Goal: Information Seeking & Learning: Check status

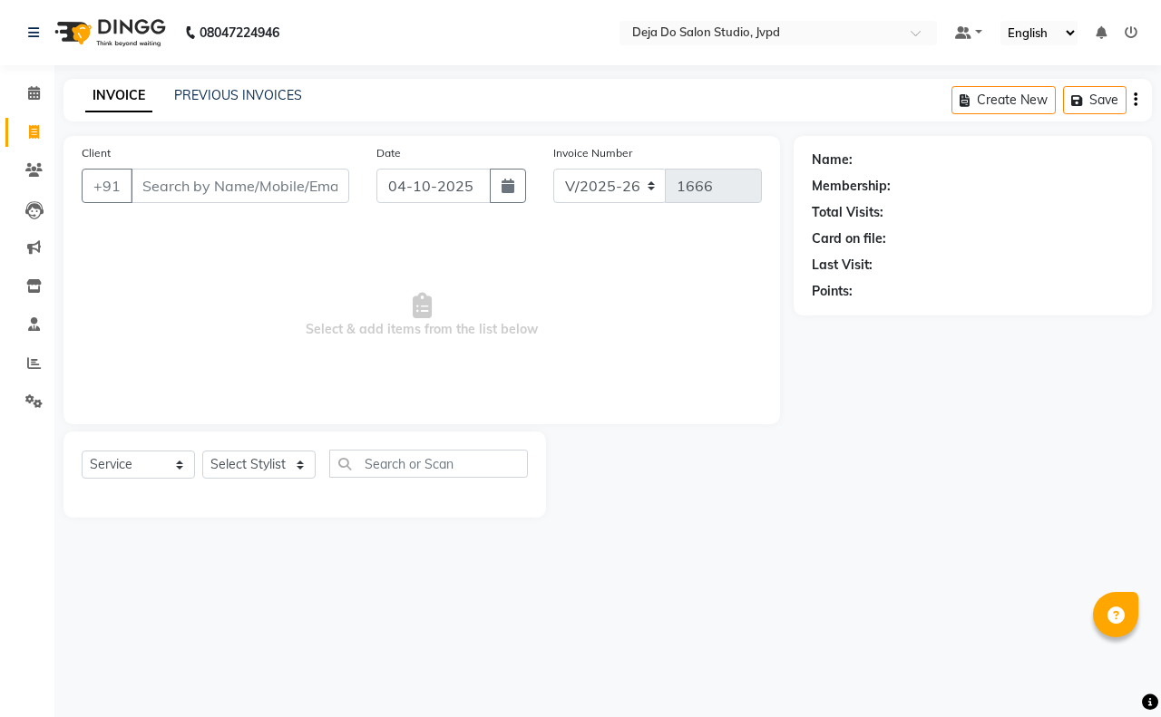
select select "7295"
select select "service"
click at [48, 178] on span at bounding box center [34, 170] width 32 height 21
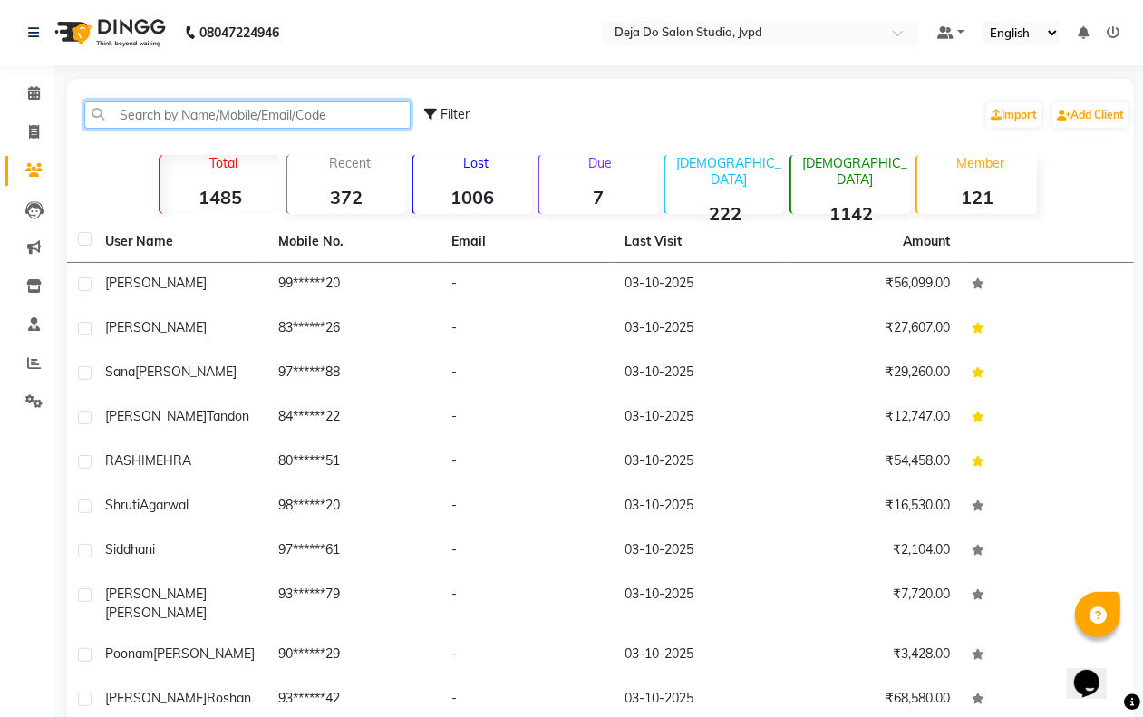
click at [191, 112] on input "text" at bounding box center [247, 115] width 326 height 28
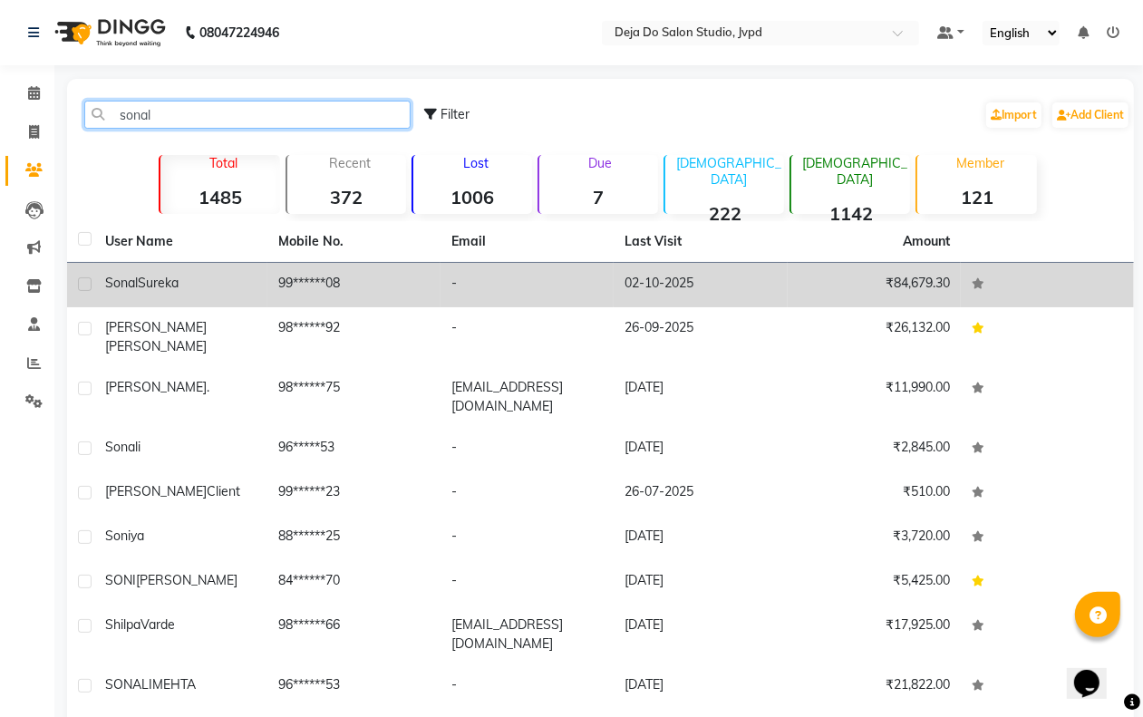
type input "sonal"
click at [273, 268] on td "99******08" at bounding box center [353, 285] width 173 height 44
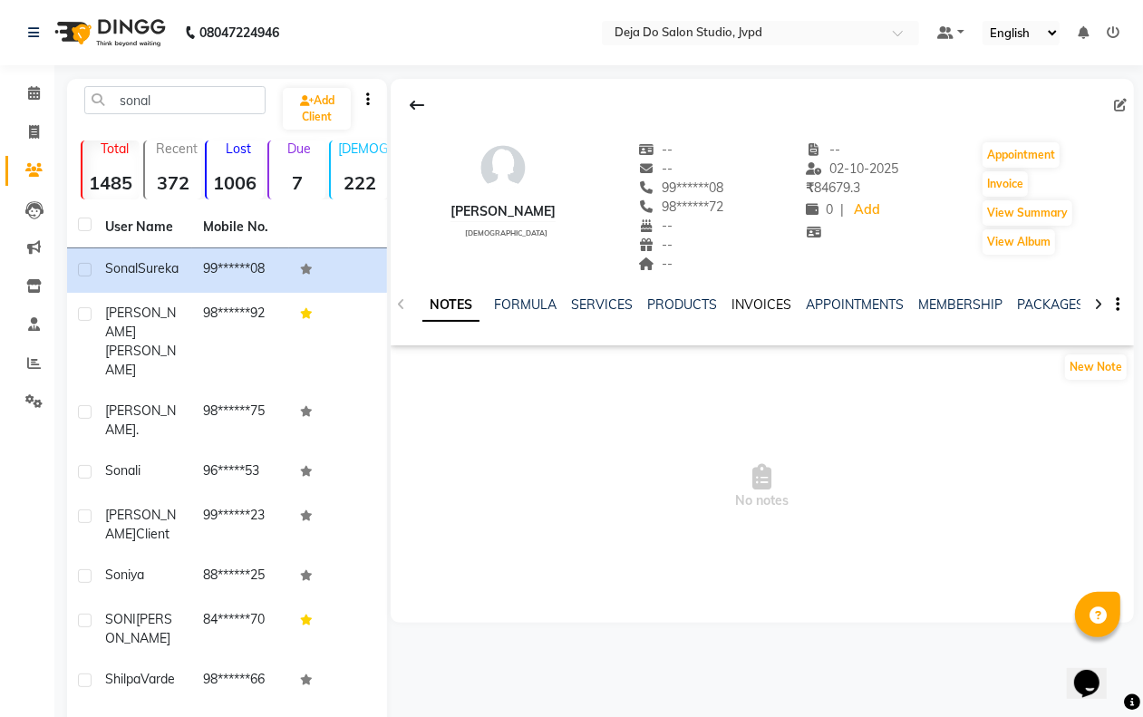
click at [766, 300] on link "INVOICES" at bounding box center [762, 304] width 60 height 16
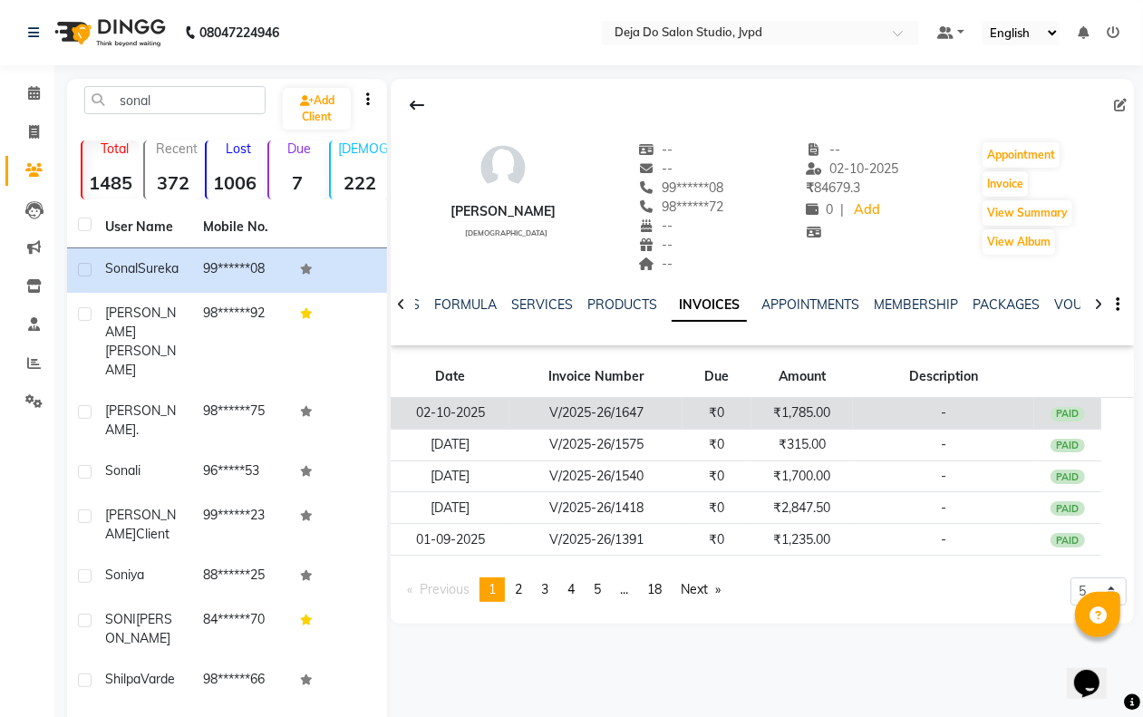
click at [742, 415] on td "₹0" at bounding box center [717, 414] width 68 height 32
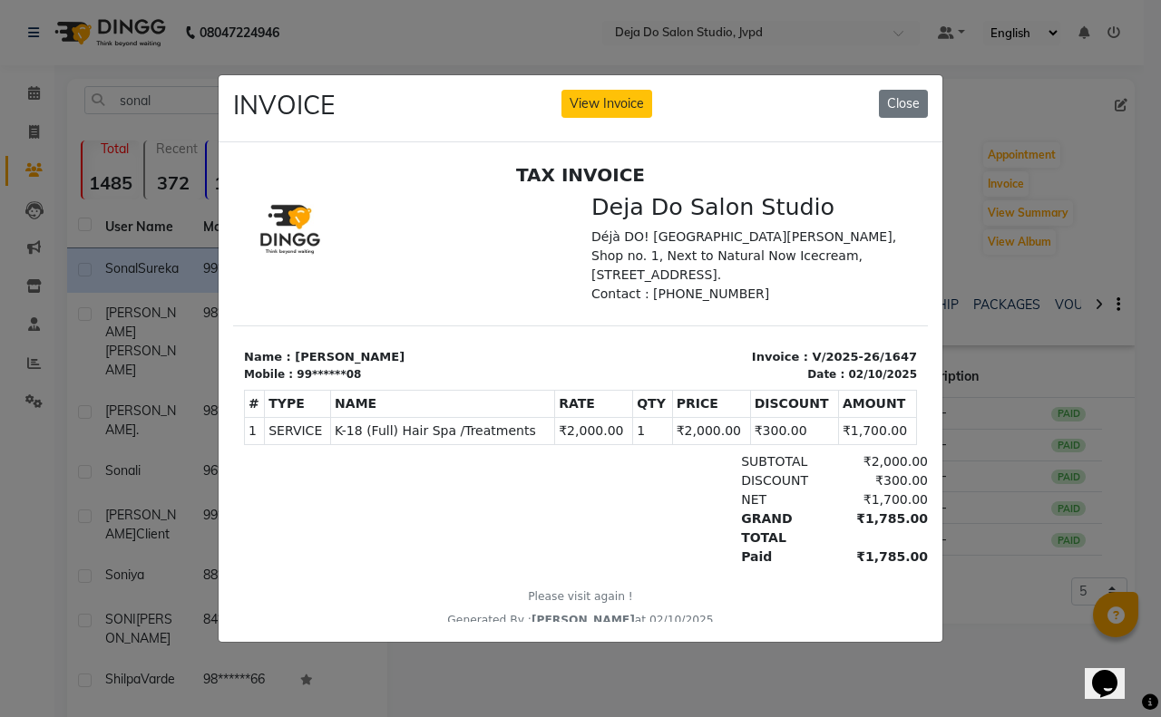
click at [876, 86] on div "INVOICE View Invoice Close" at bounding box center [581, 109] width 724 height 68
click at [896, 102] on button "Close" at bounding box center [903, 104] width 49 height 28
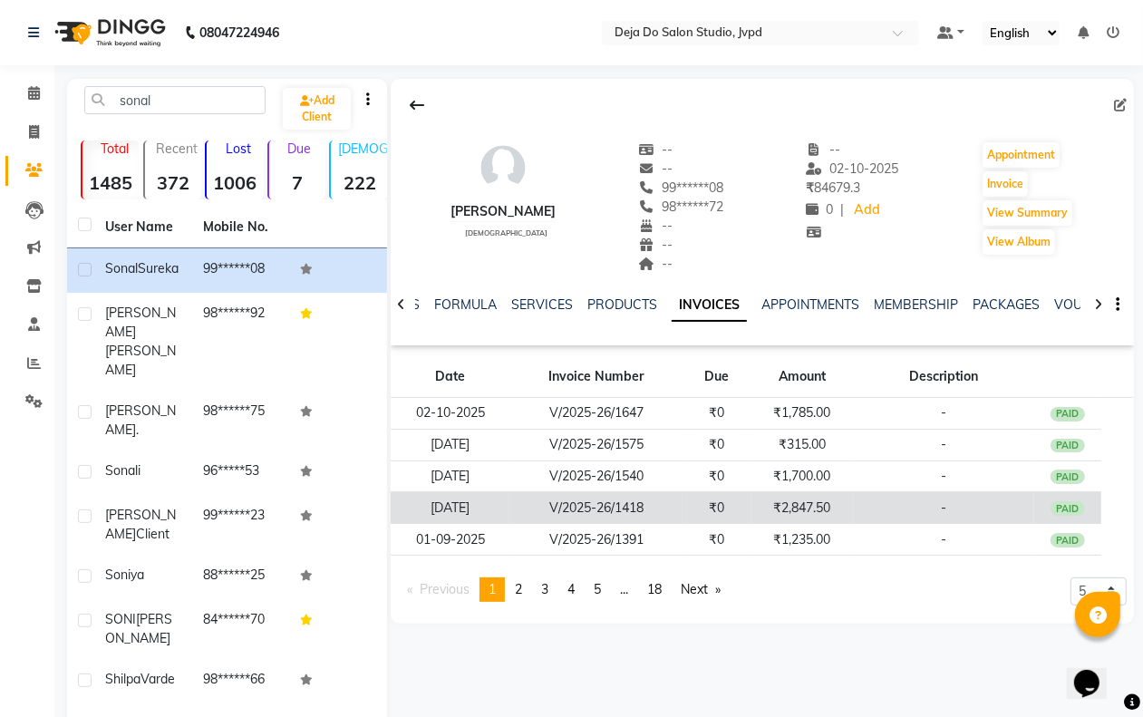
click at [831, 499] on td "₹2,847.50" at bounding box center [803, 508] width 102 height 32
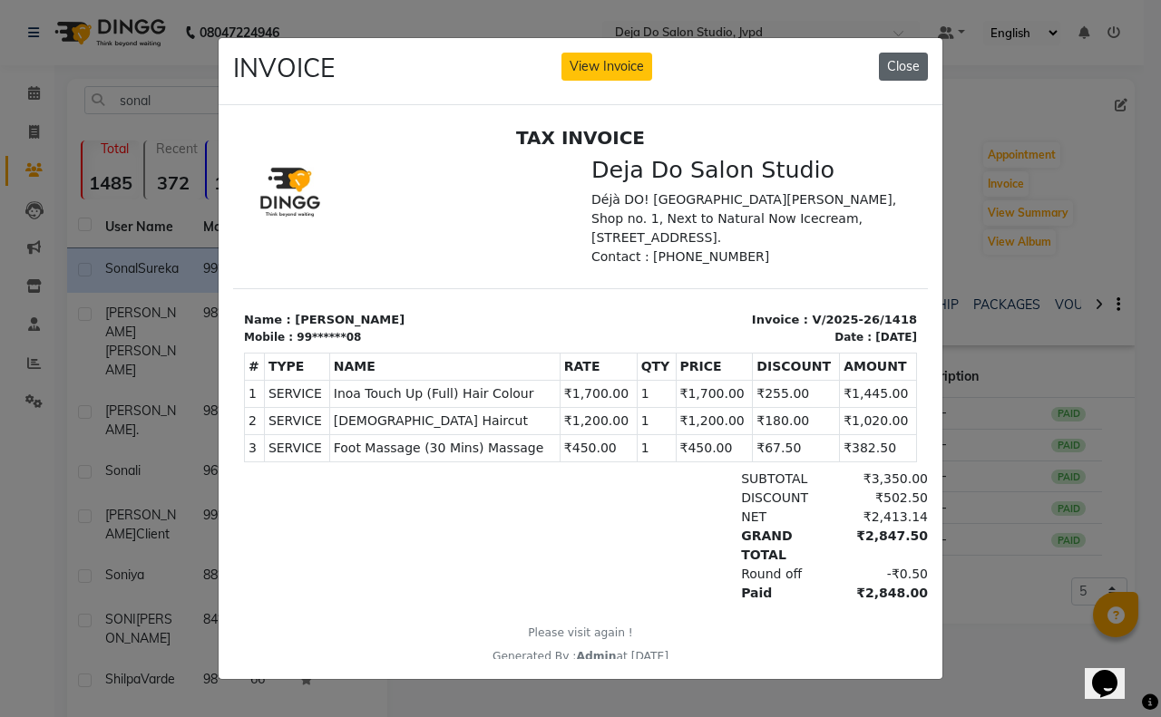
click at [896, 64] on button "Close" at bounding box center [903, 67] width 49 height 28
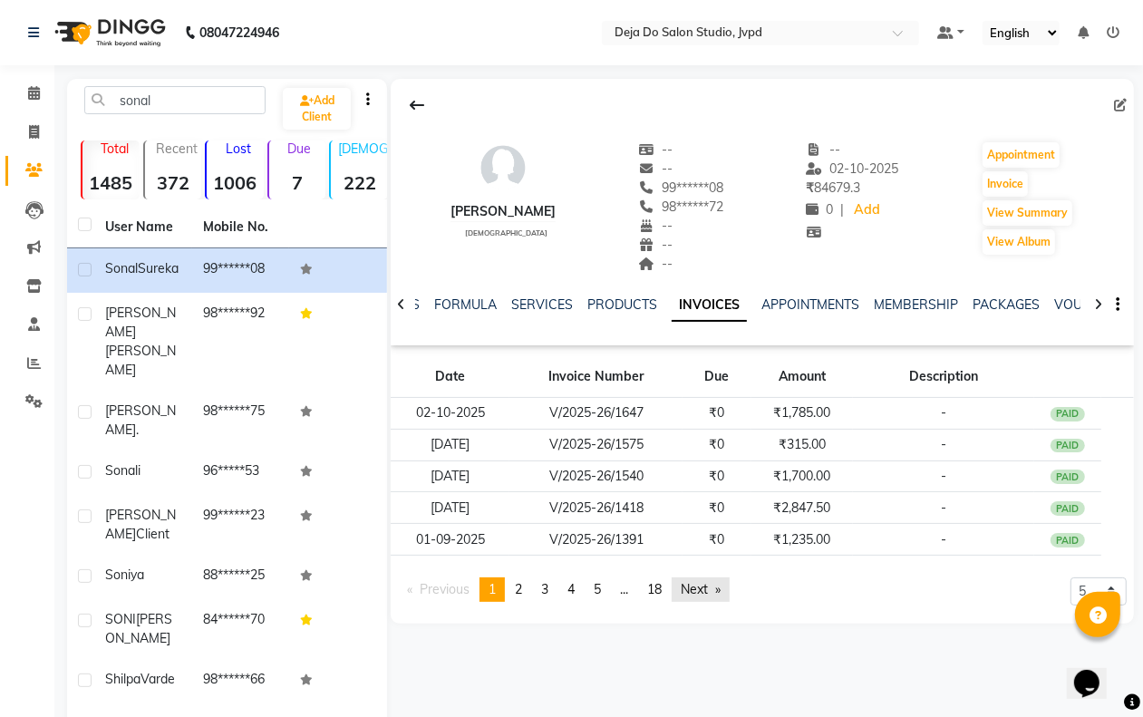
click at [714, 585] on link "Next page" at bounding box center [701, 590] width 58 height 24
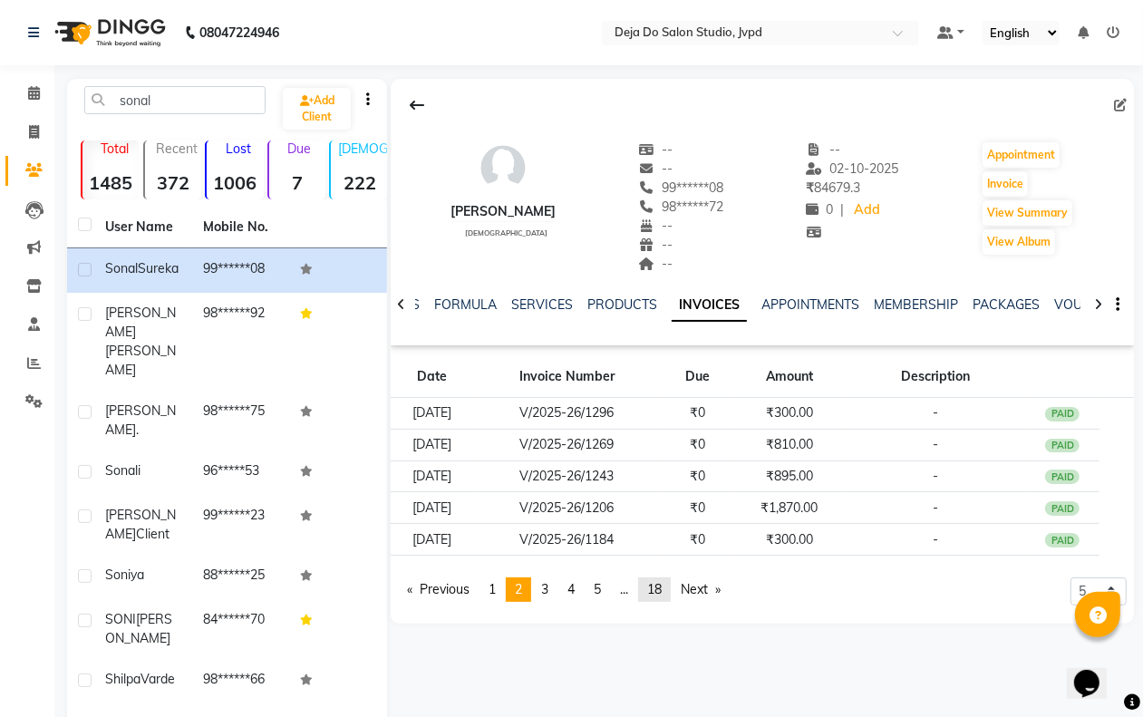
click at [657, 590] on span "18" at bounding box center [654, 589] width 15 height 16
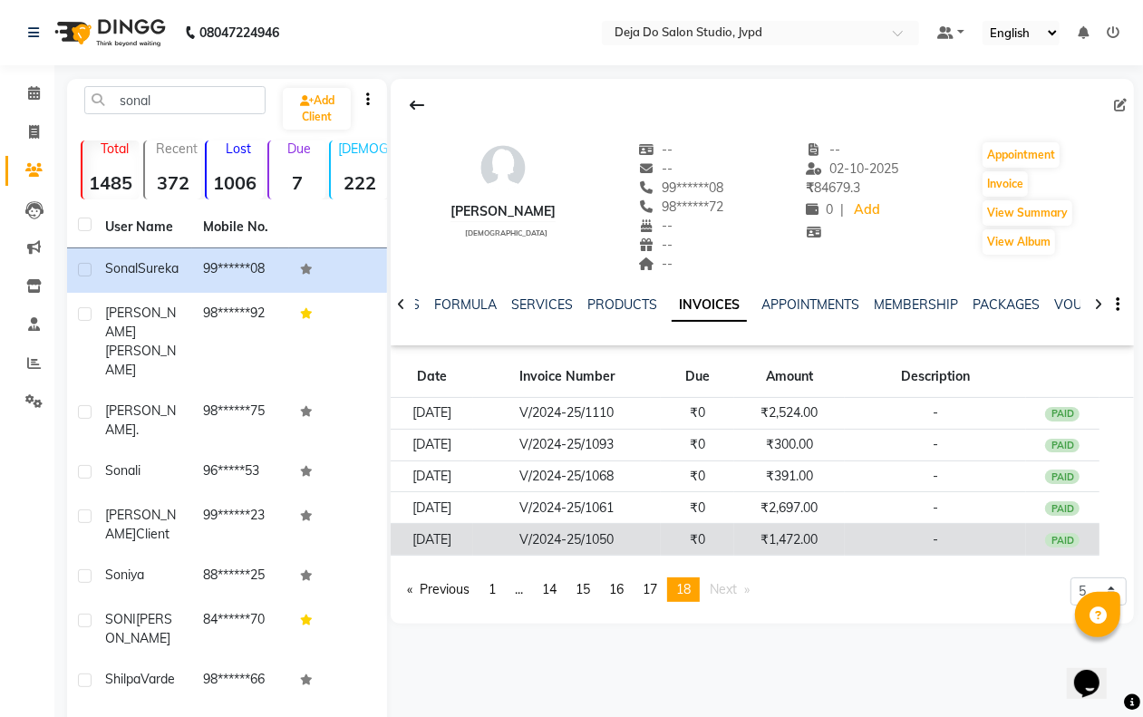
click at [836, 527] on td "₹1,472.00" at bounding box center [789, 540] width 111 height 32
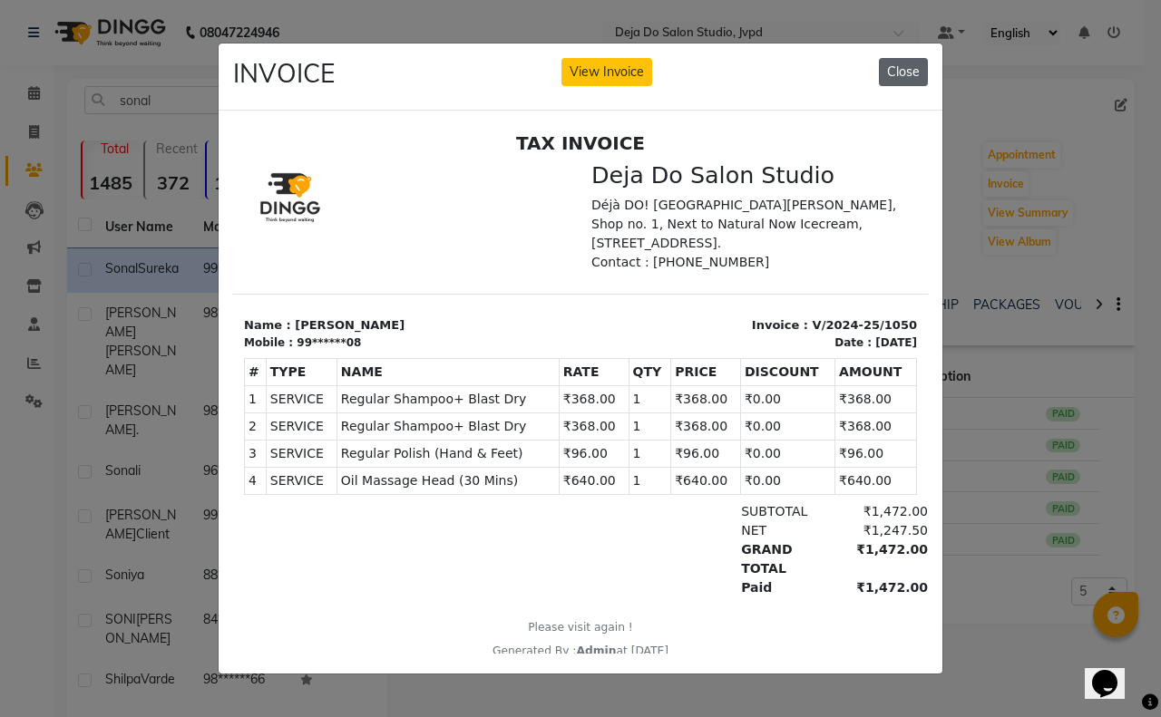
click at [916, 58] on button "Close" at bounding box center [903, 72] width 49 height 28
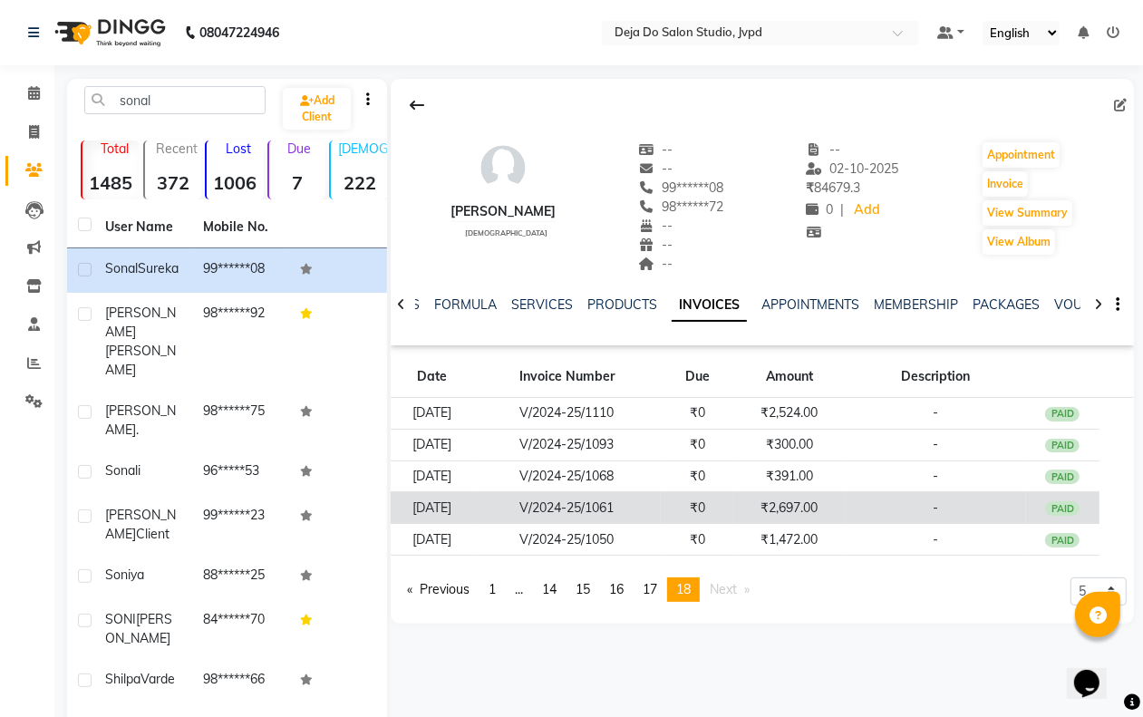
click at [828, 514] on td "₹2,697.00" at bounding box center [789, 508] width 111 height 32
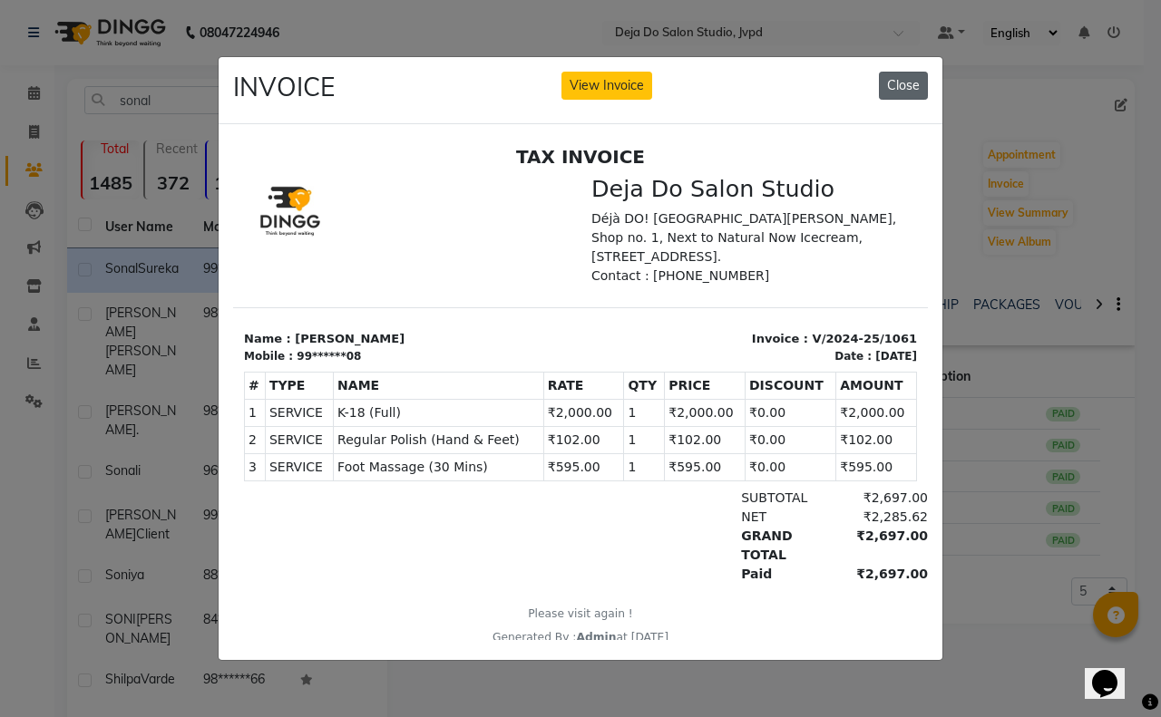
click at [912, 73] on button "Close" at bounding box center [903, 86] width 49 height 28
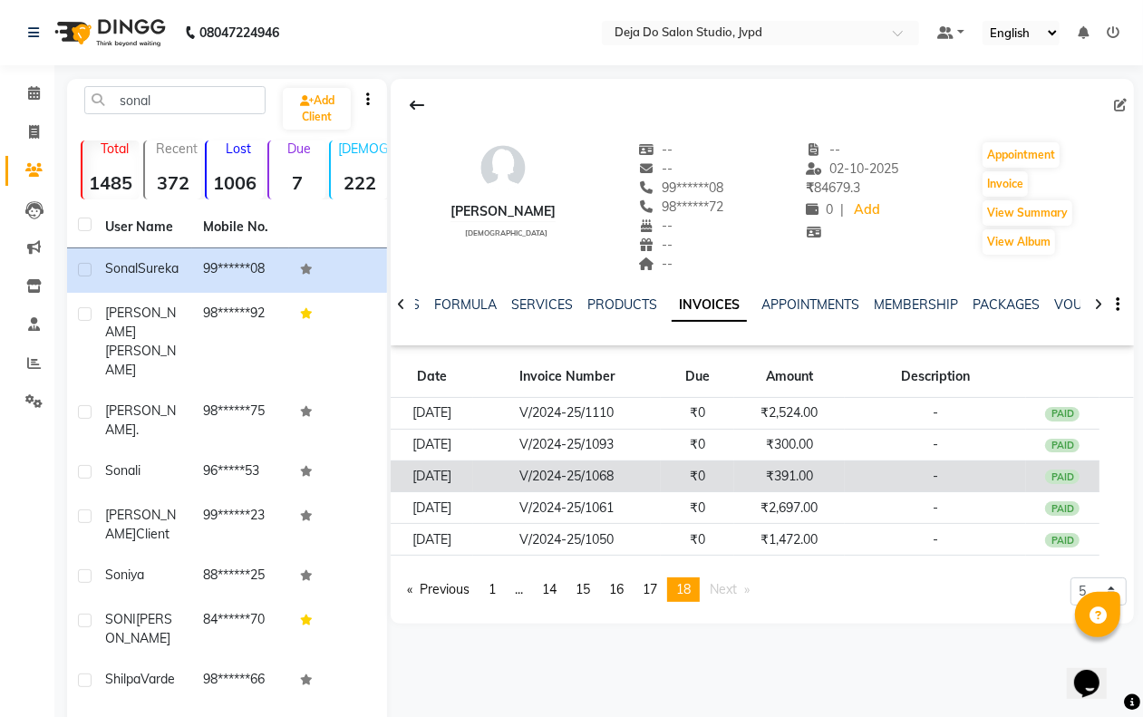
click at [845, 462] on td "₹391.00" at bounding box center [789, 477] width 111 height 32
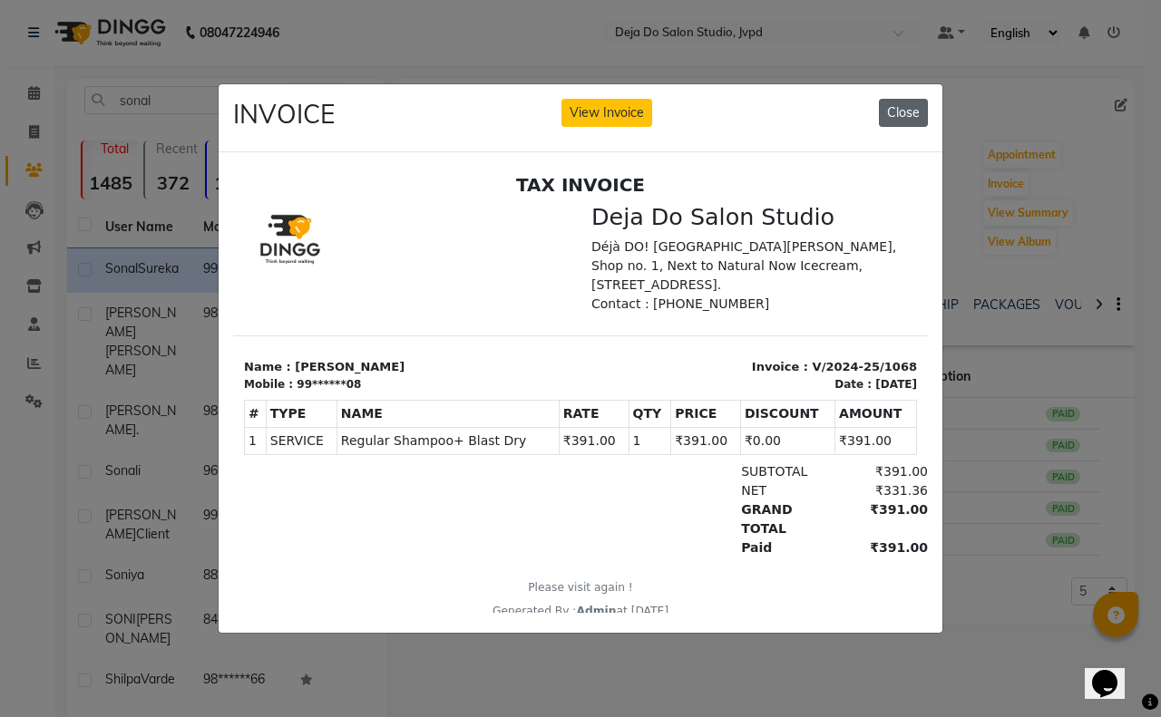
click at [912, 106] on button "Close" at bounding box center [903, 113] width 49 height 28
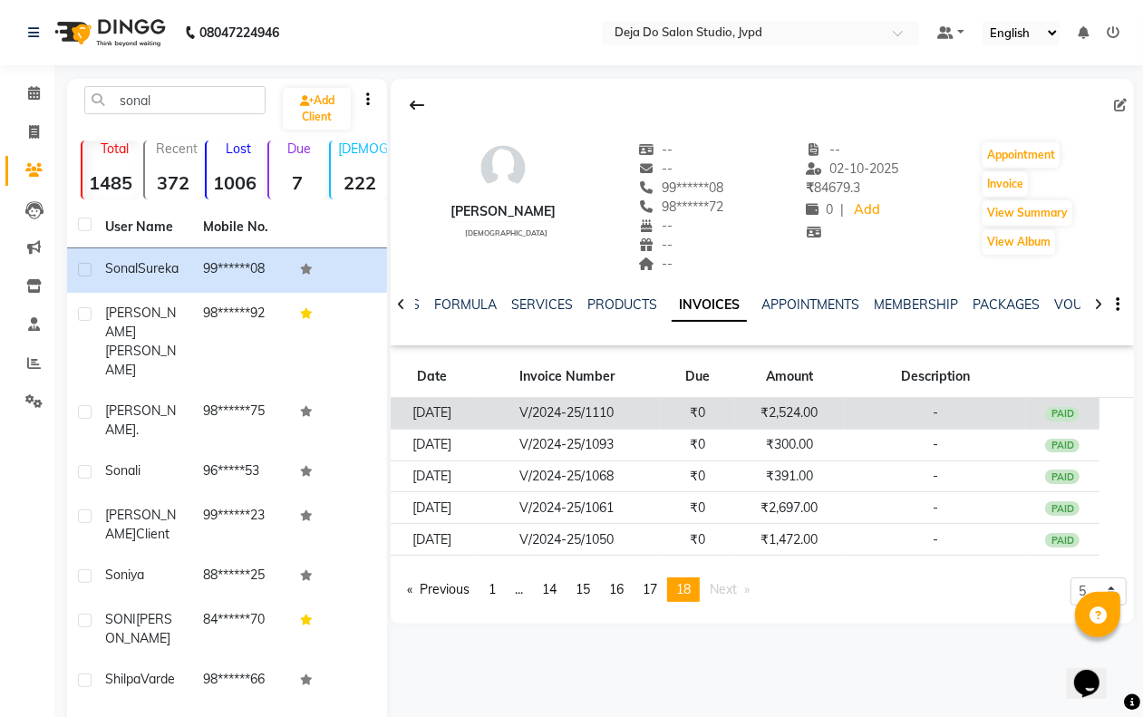
click at [821, 423] on td "₹2,524.00" at bounding box center [789, 414] width 111 height 32
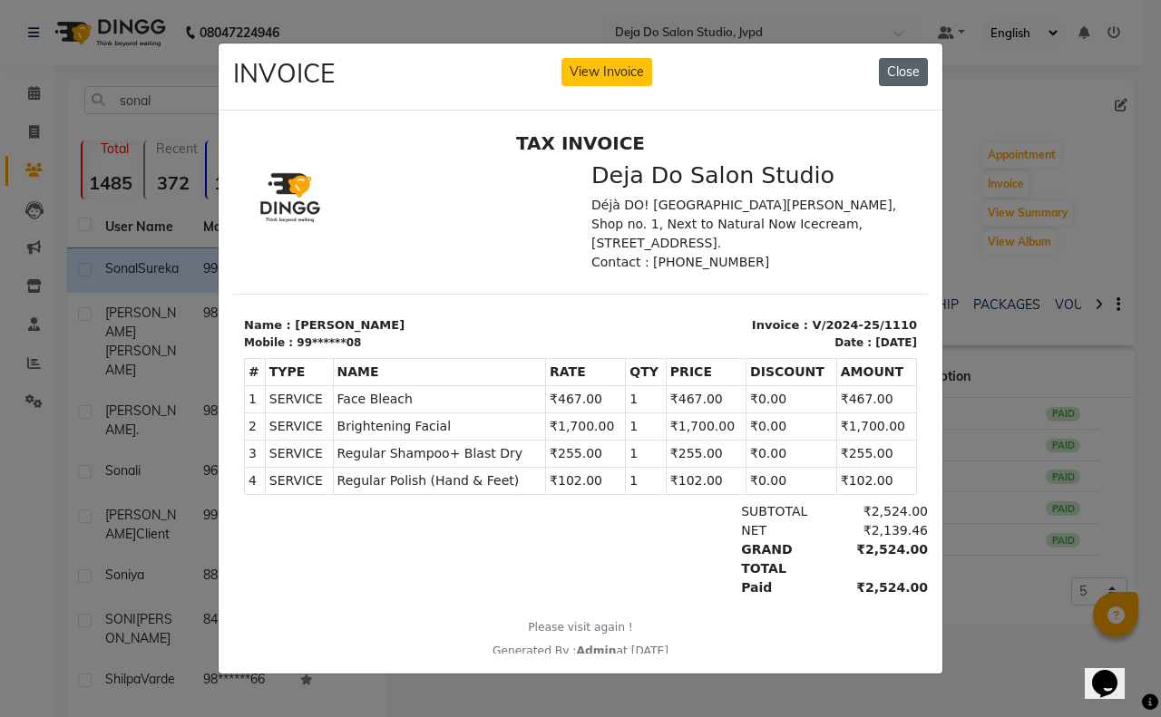
click at [922, 59] on button "Close" at bounding box center [903, 72] width 49 height 28
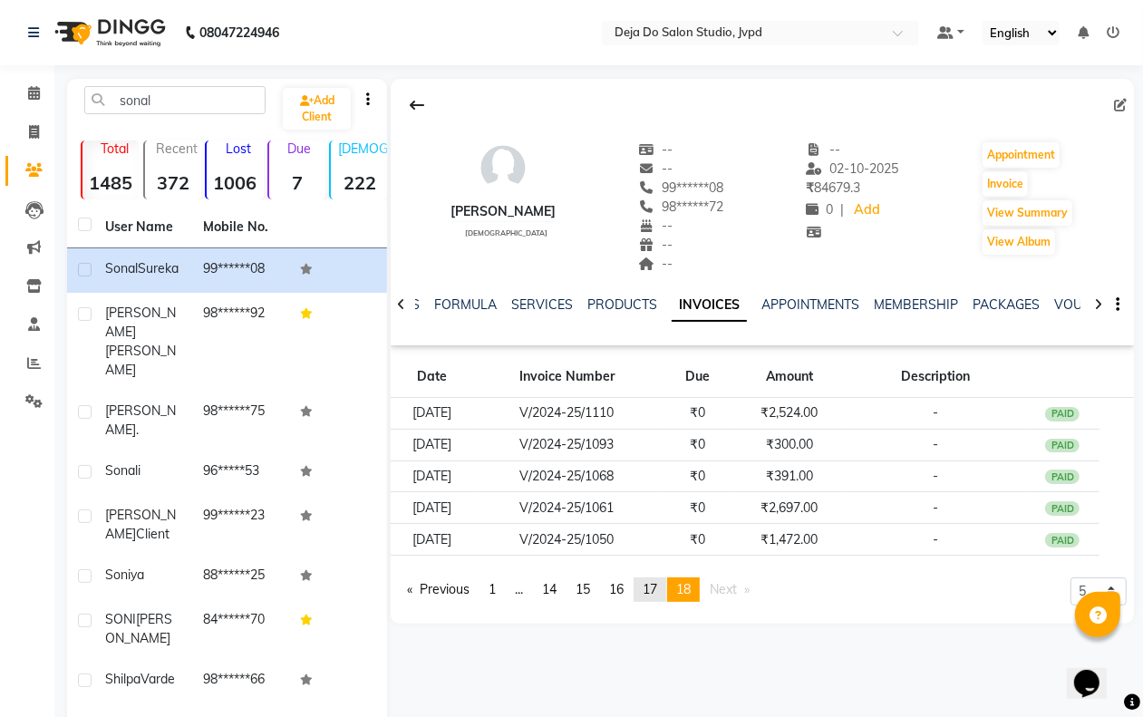
click at [666, 591] on link "page 17" at bounding box center [650, 590] width 33 height 24
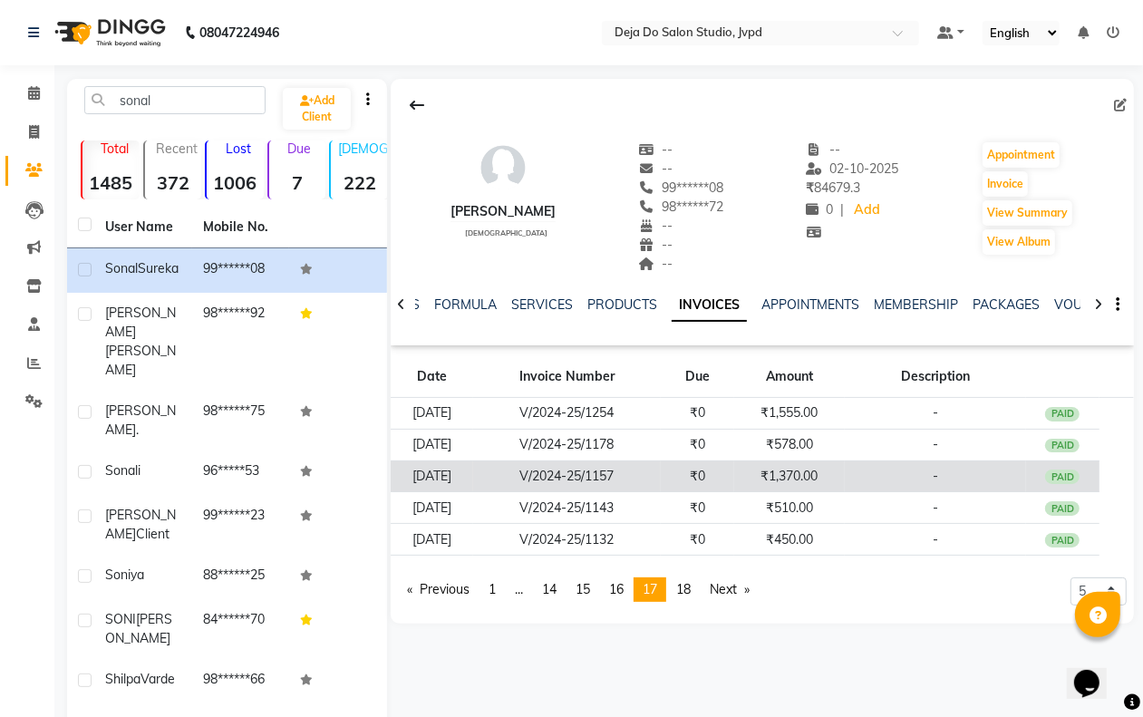
click at [845, 469] on td "₹1,370.00" at bounding box center [789, 477] width 111 height 32
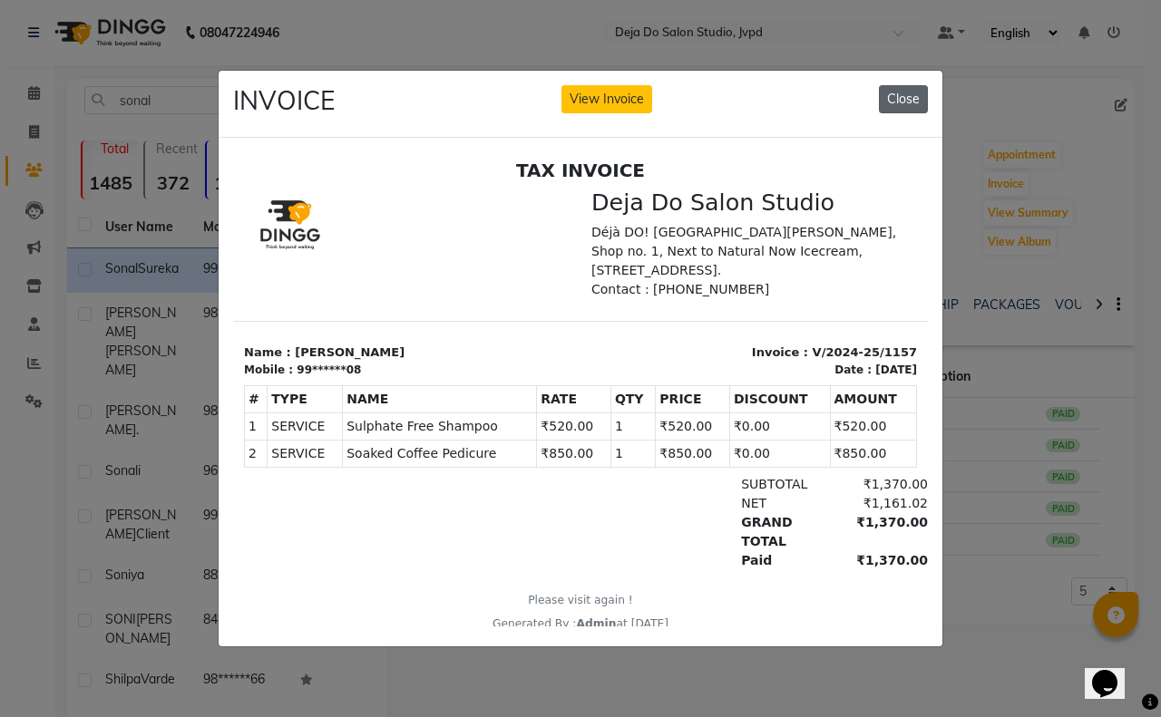
click at [881, 89] on button "Close" at bounding box center [903, 99] width 49 height 28
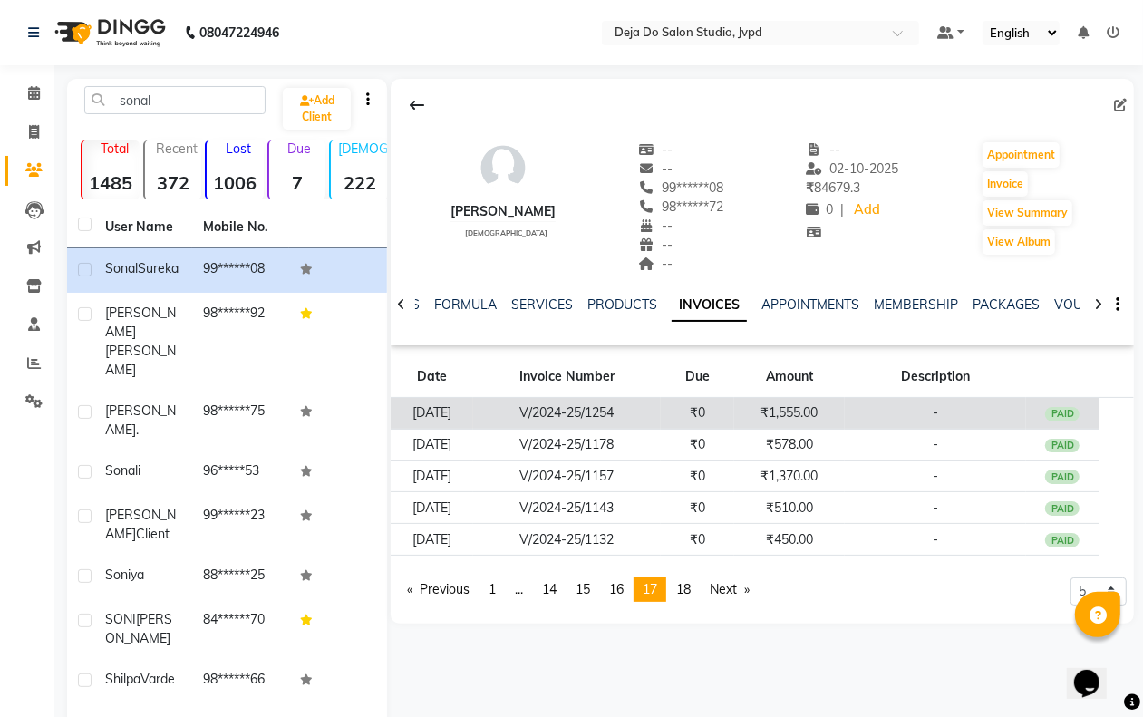
click at [816, 422] on td "₹1,555.00" at bounding box center [789, 414] width 111 height 32
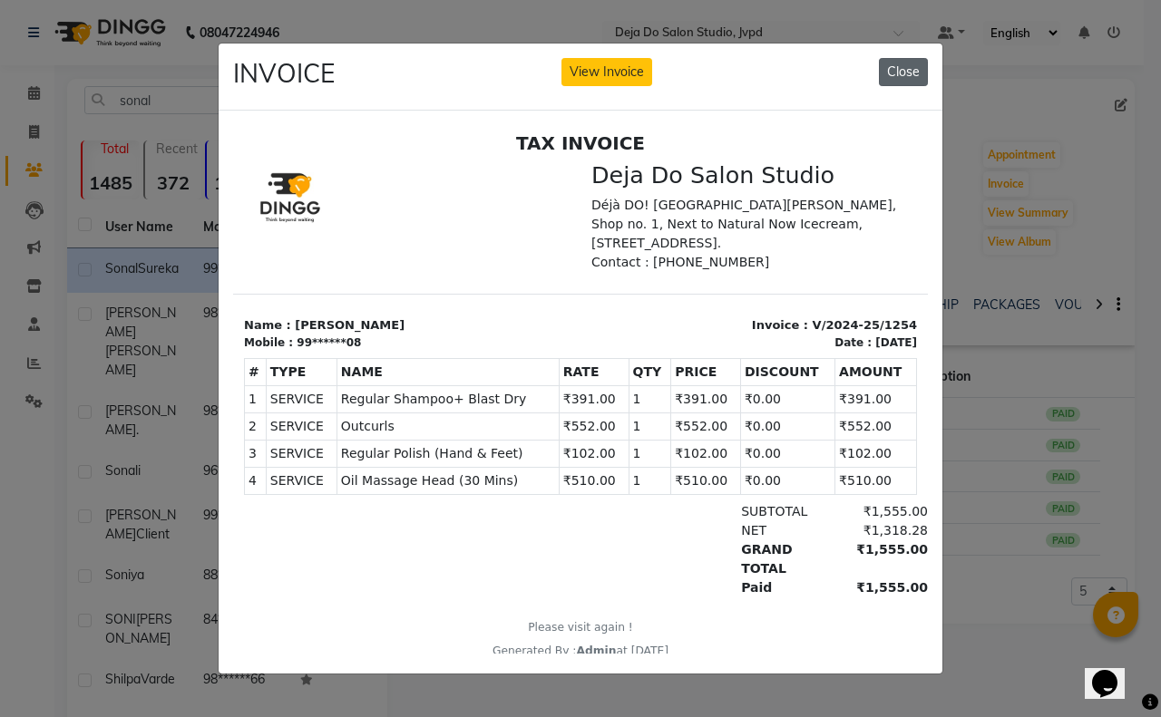
click at [895, 58] on button "Close" at bounding box center [903, 72] width 49 height 28
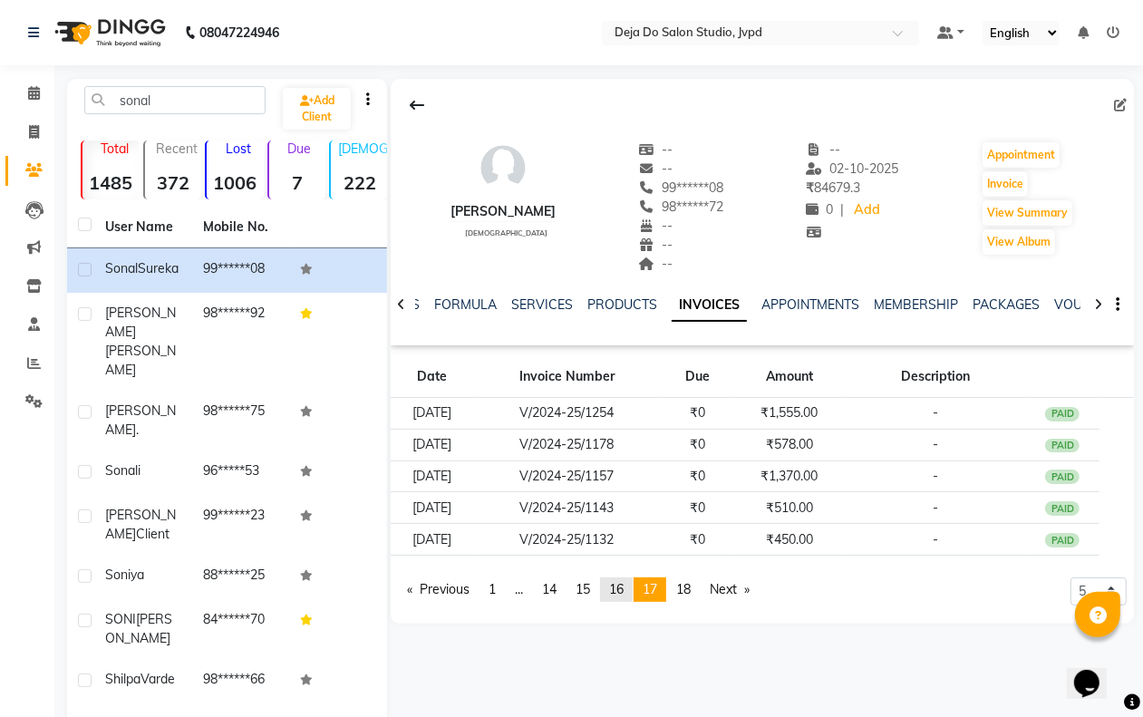
click at [626, 578] on link "page 16" at bounding box center [616, 590] width 33 height 24
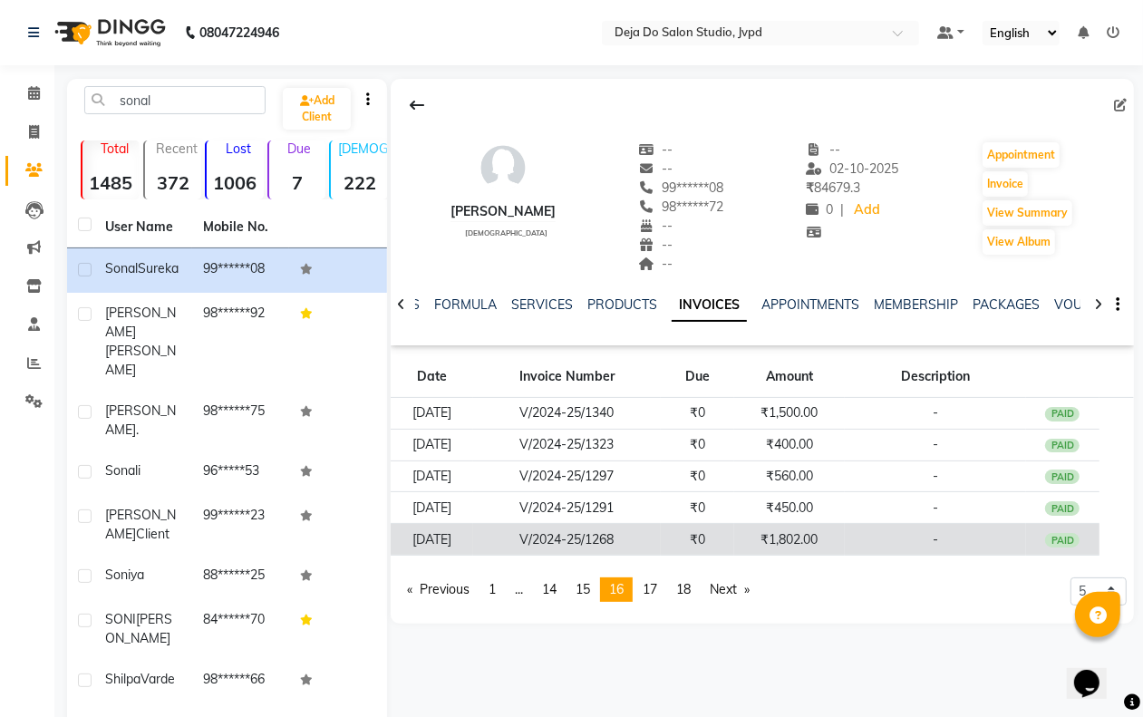
click at [721, 545] on td "₹0" at bounding box center [698, 540] width 74 height 32
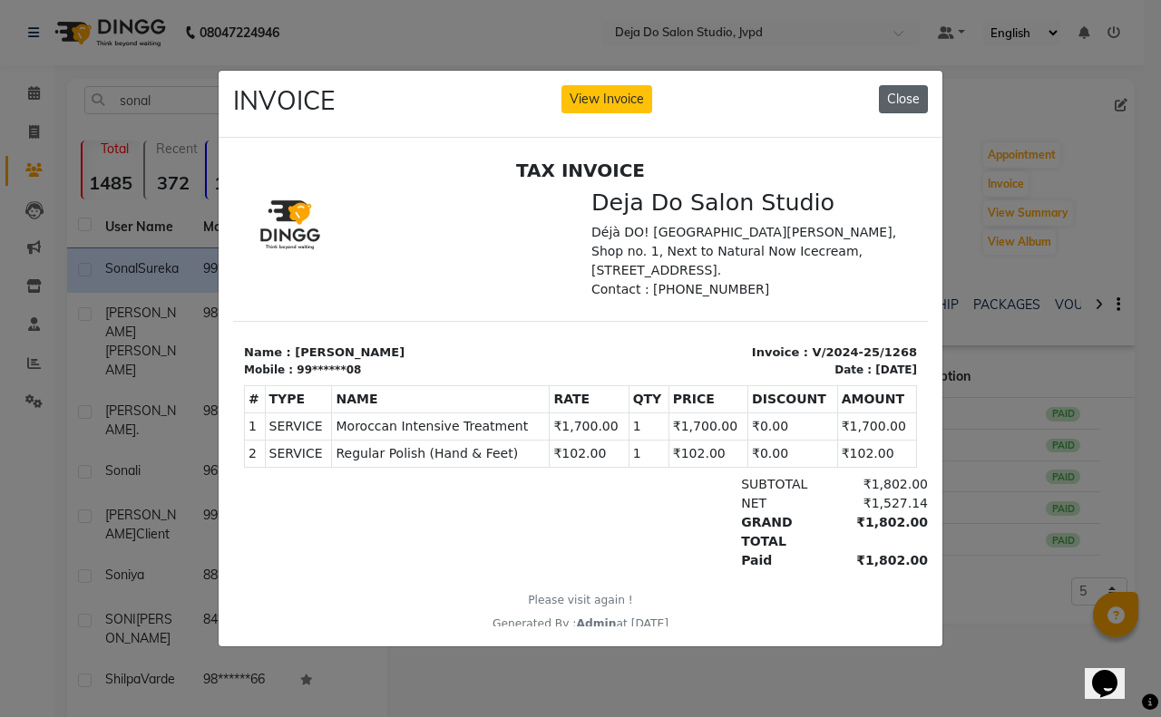
click at [889, 97] on button "Close" at bounding box center [903, 99] width 49 height 28
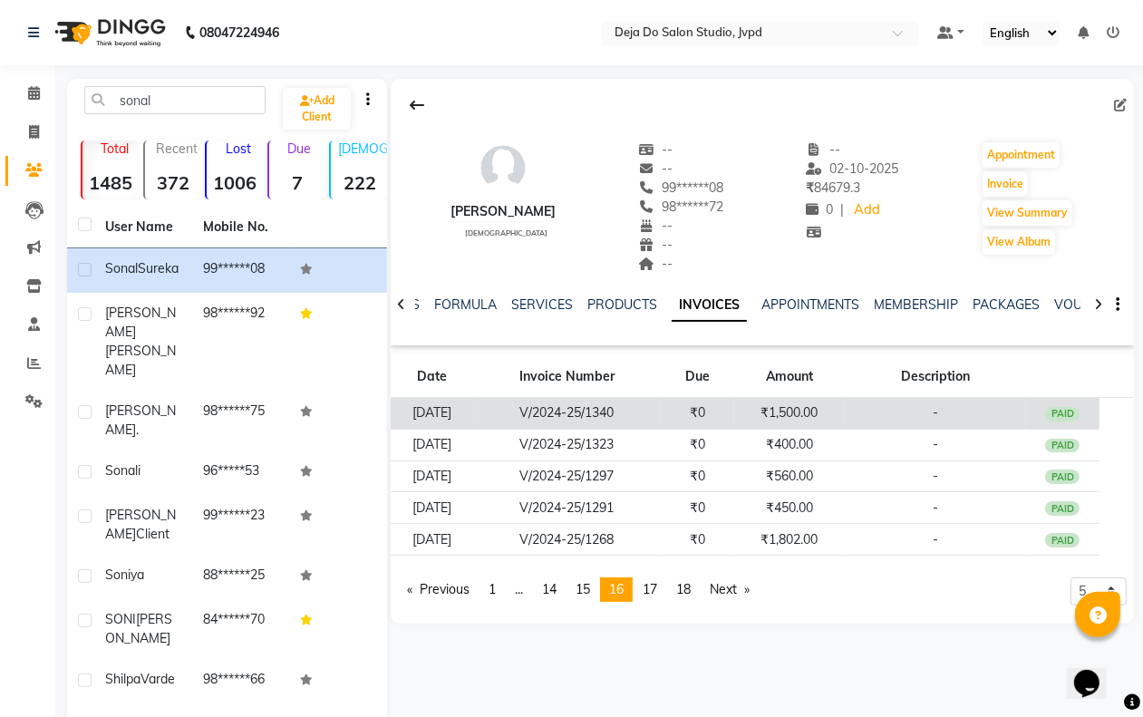
click at [798, 404] on td "₹1,500.00" at bounding box center [789, 414] width 111 height 32
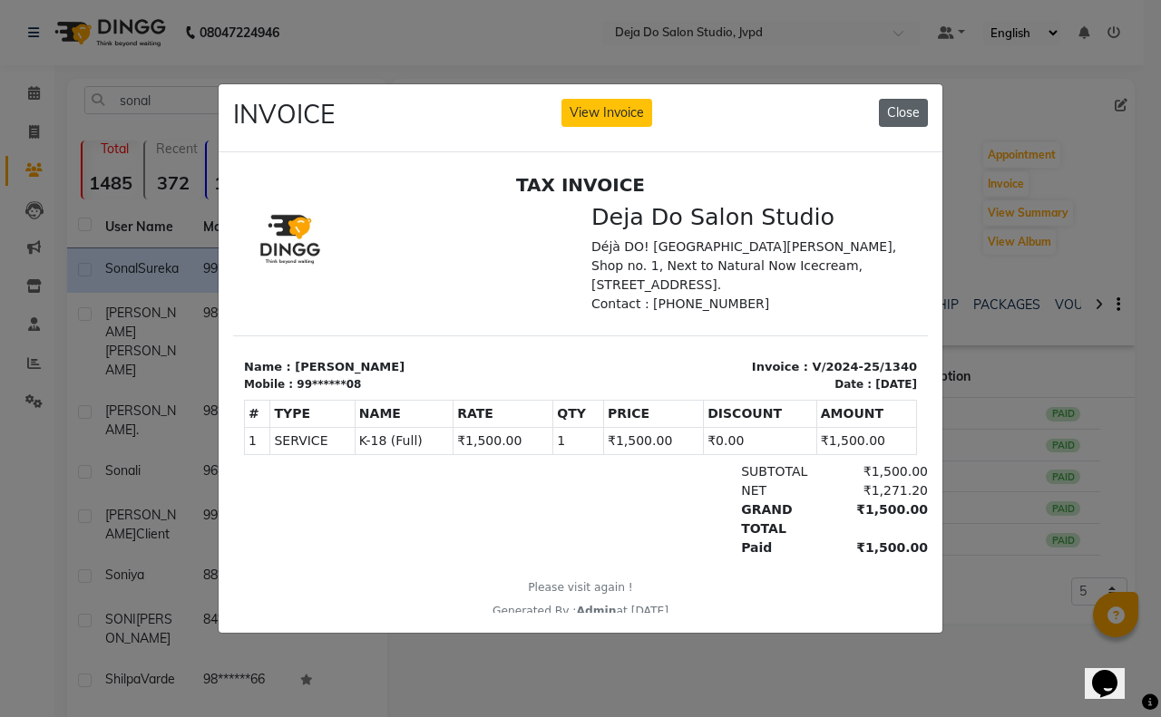
click at [881, 99] on button "Close" at bounding box center [903, 113] width 49 height 28
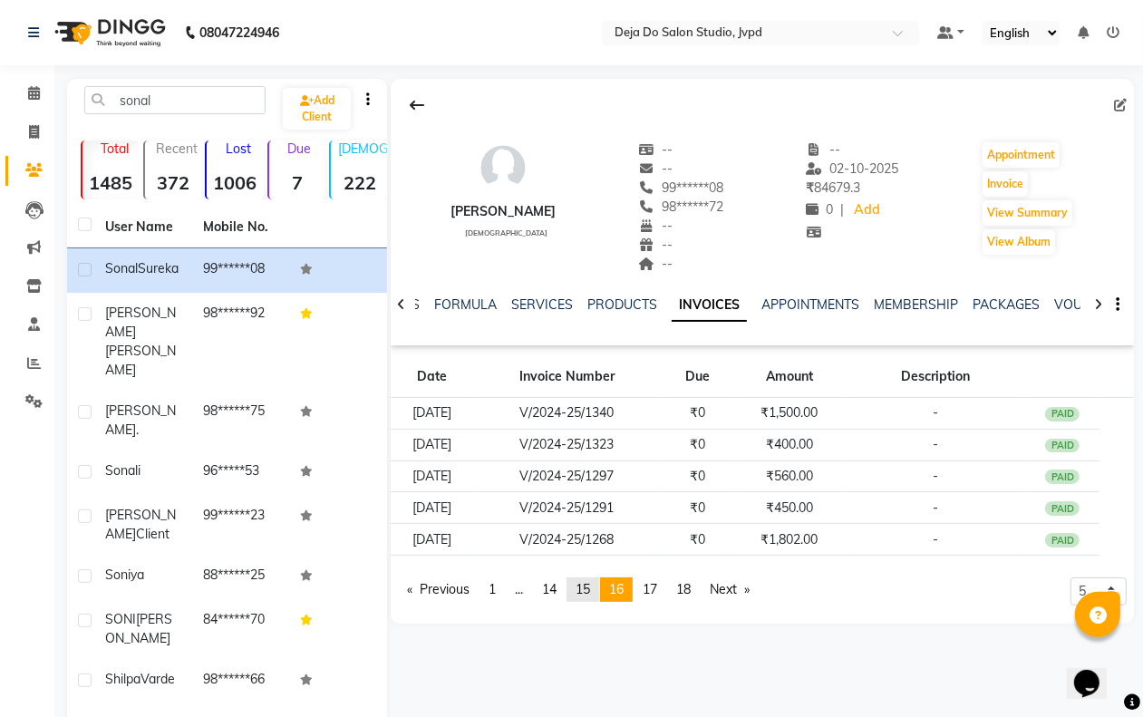
click at [598, 591] on link "page 15" at bounding box center [583, 590] width 33 height 24
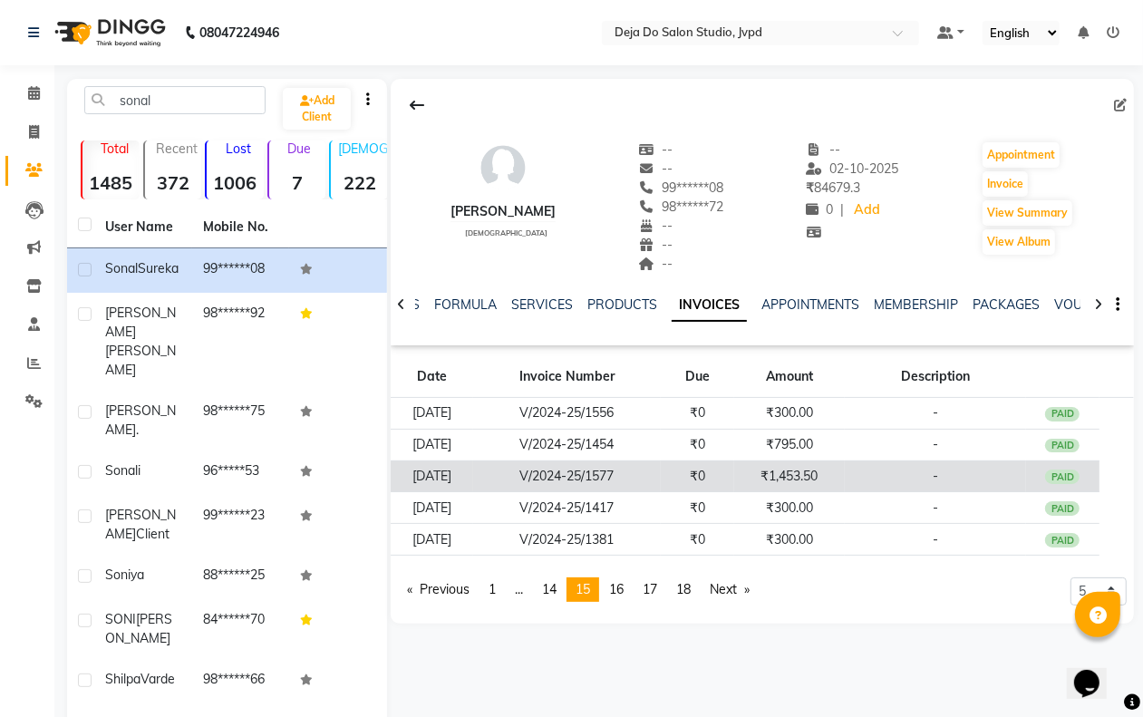
click at [728, 469] on td "₹0" at bounding box center [698, 477] width 74 height 32
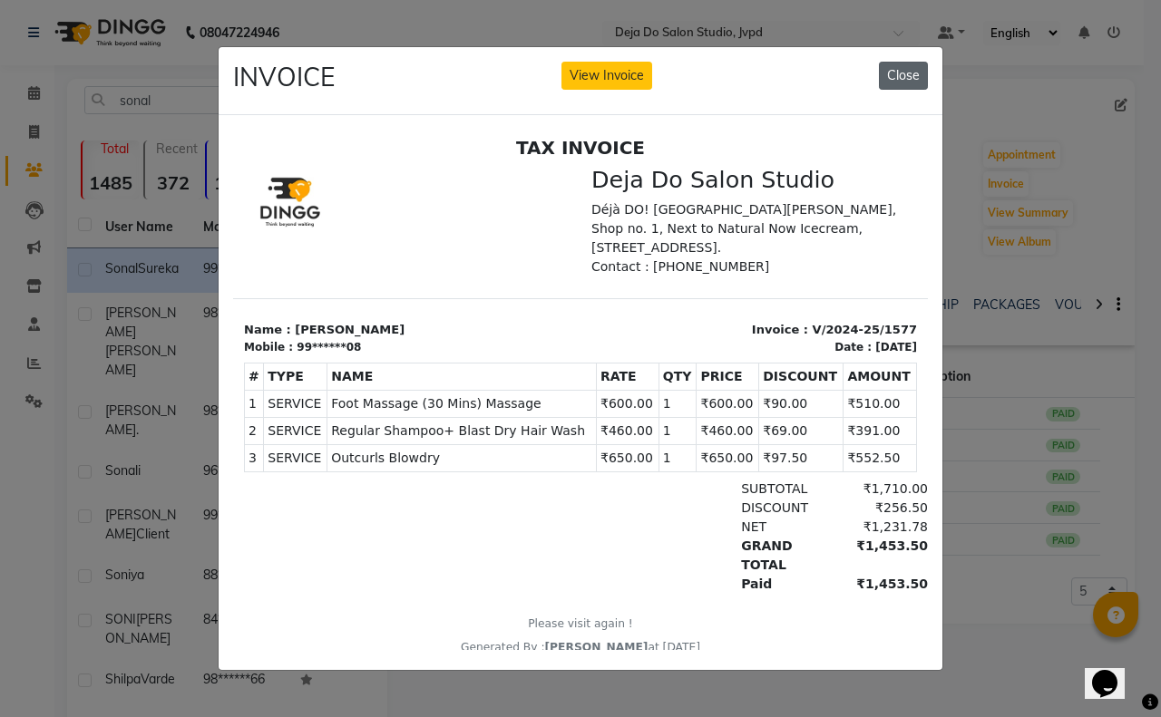
click at [899, 62] on button "Close" at bounding box center [903, 76] width 49 height 28
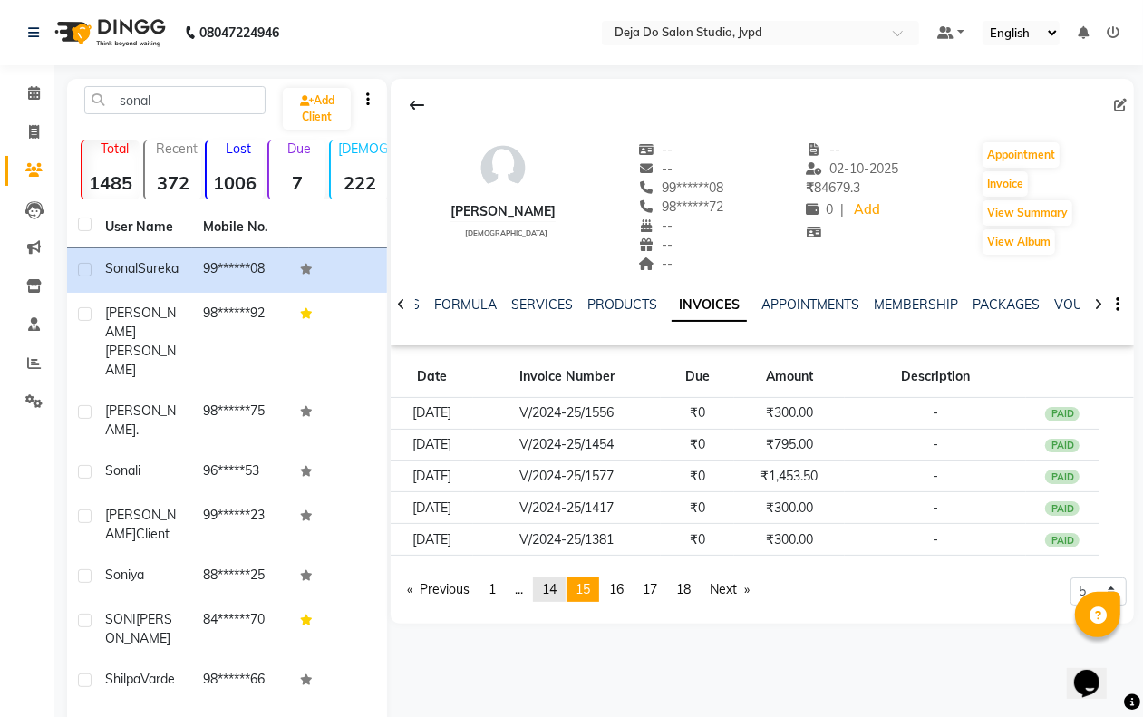
click at [555, 581] on link "page 14" at bounding box center [549, 590] width 33 height 24
click at [563, 587] on link "page 13" at bounding box center [549, 590] width 33 height 24
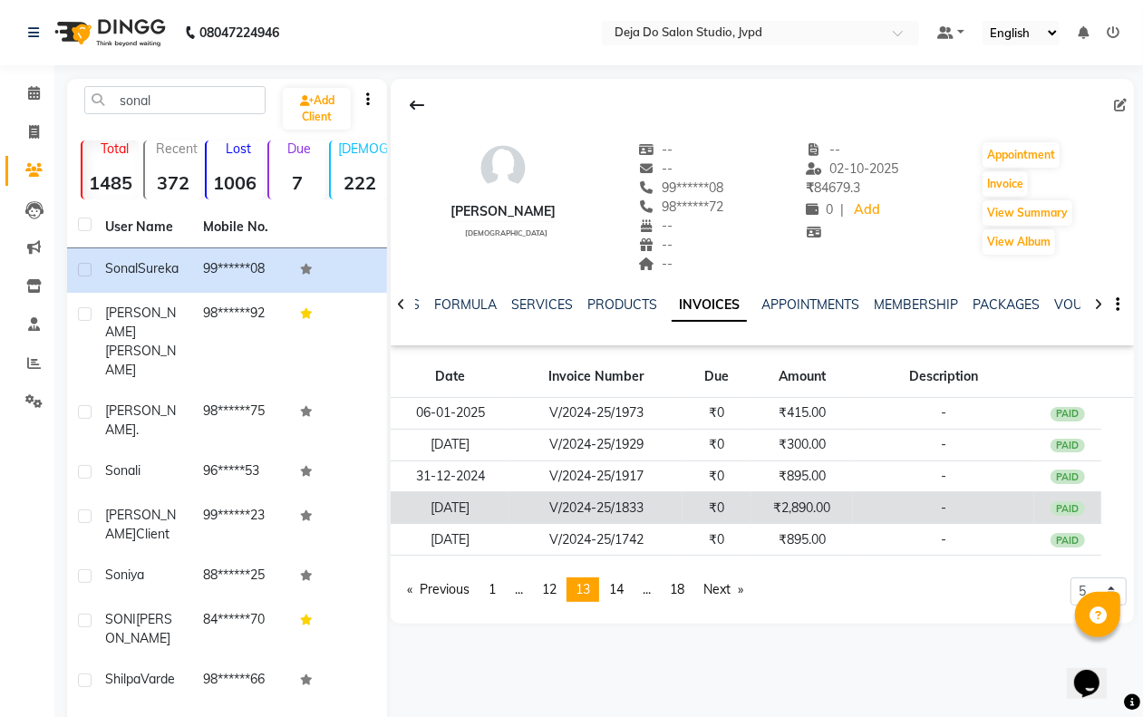
click at [794, 520] on td "₹2,890.00" at bounding box center [803, 508] width 102 height 32
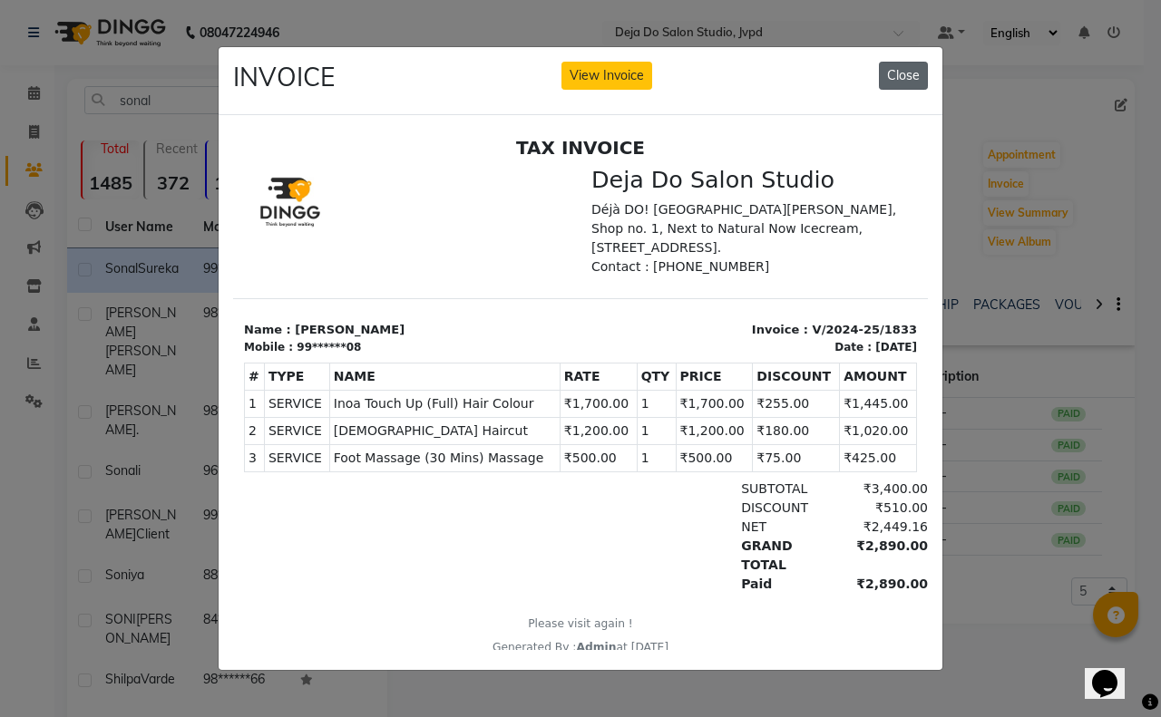
click at [916, 77] on button "Close" at bounding box center [903, 76] width 49 height 28
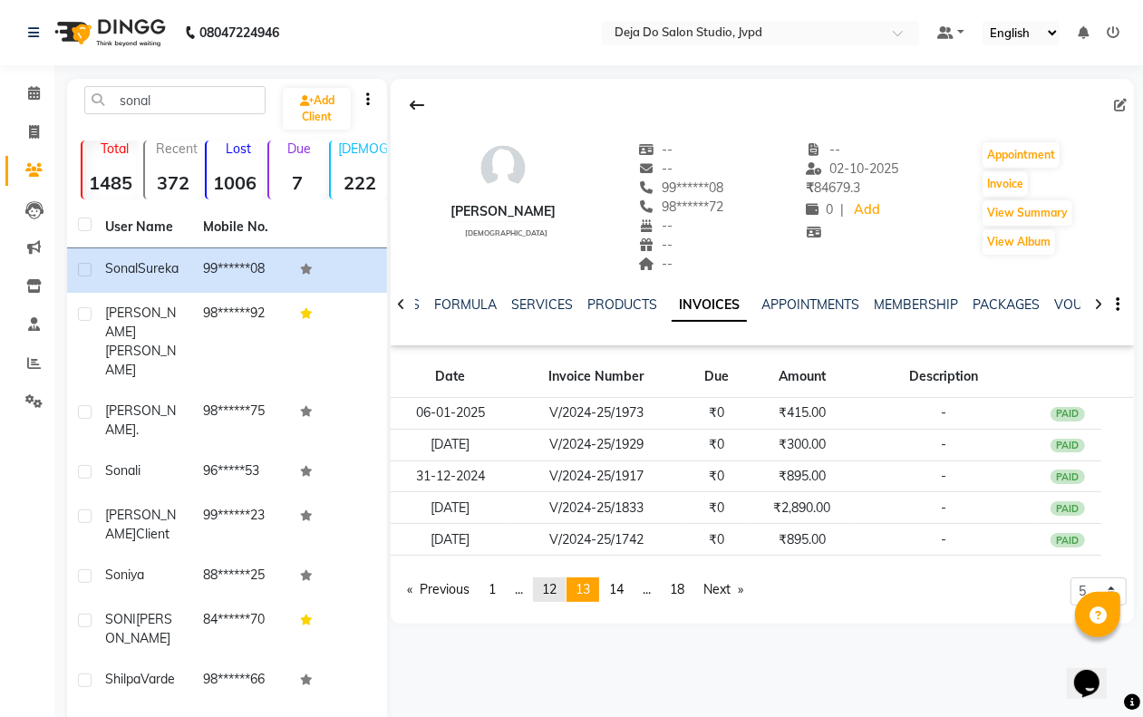
click at [557, 587] on span "12" at bounding box center [549, 589] width 15 height 16
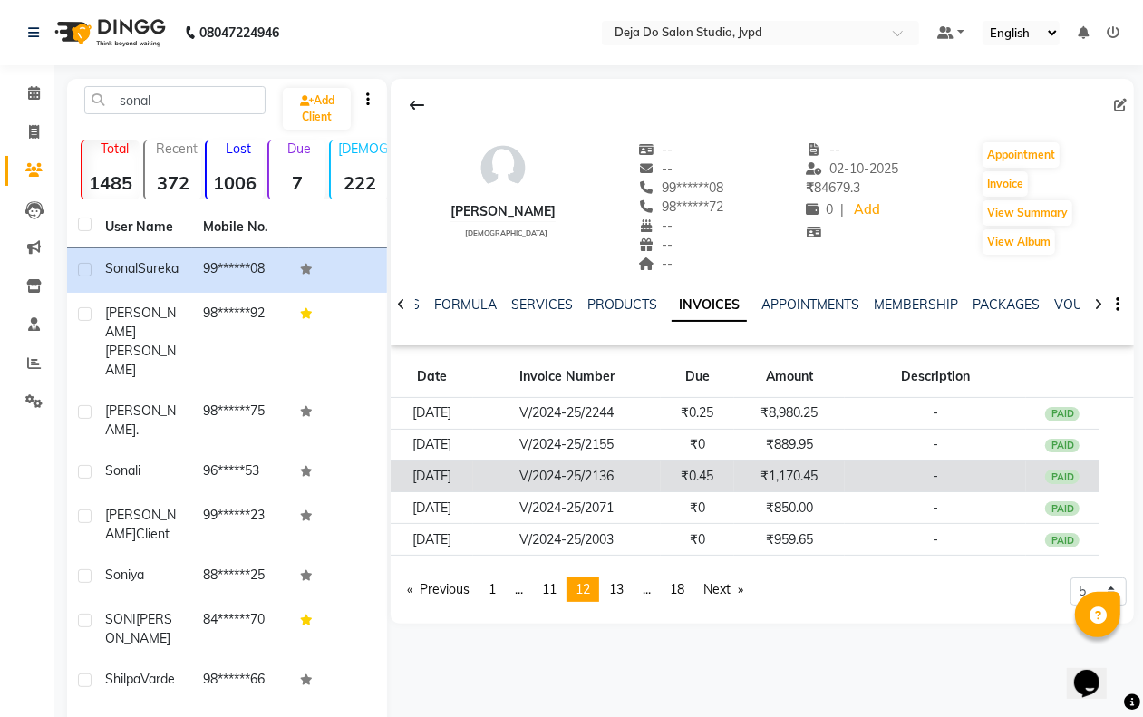
click at [825, 474] on td "₹1,170.45" at bounding box center [789, 477] width 111 height 32
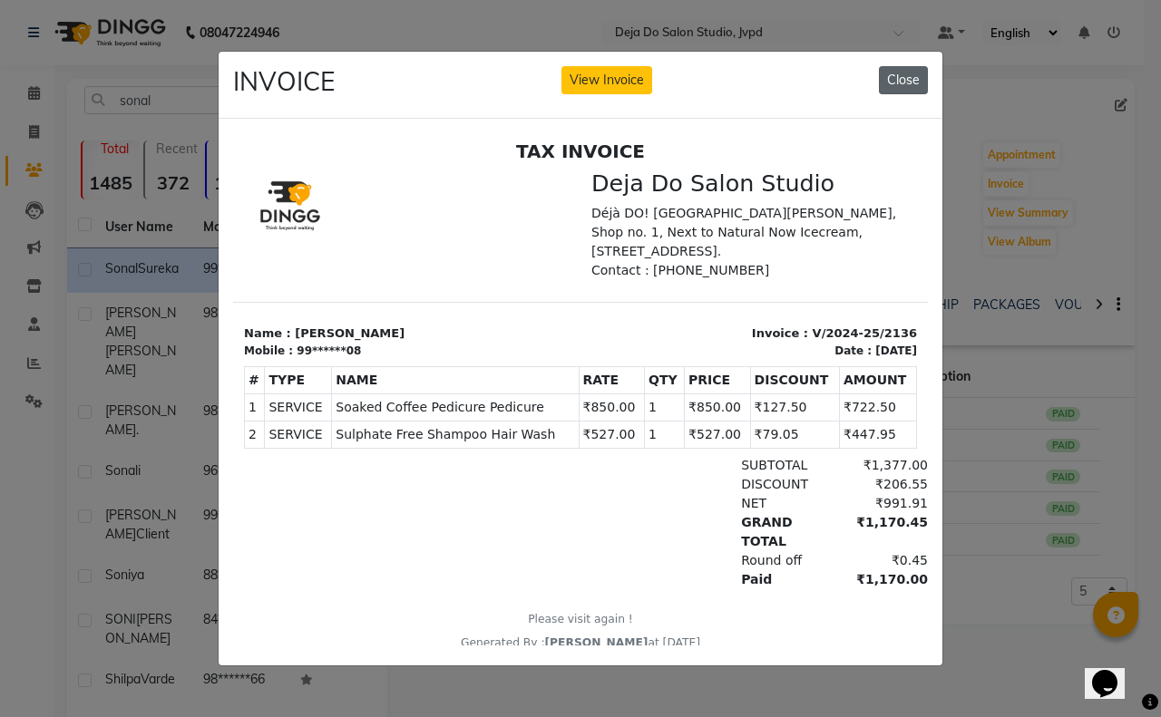
click at [905, 66] on button "Close" at bounding box center [903, 80] width 49 height 28
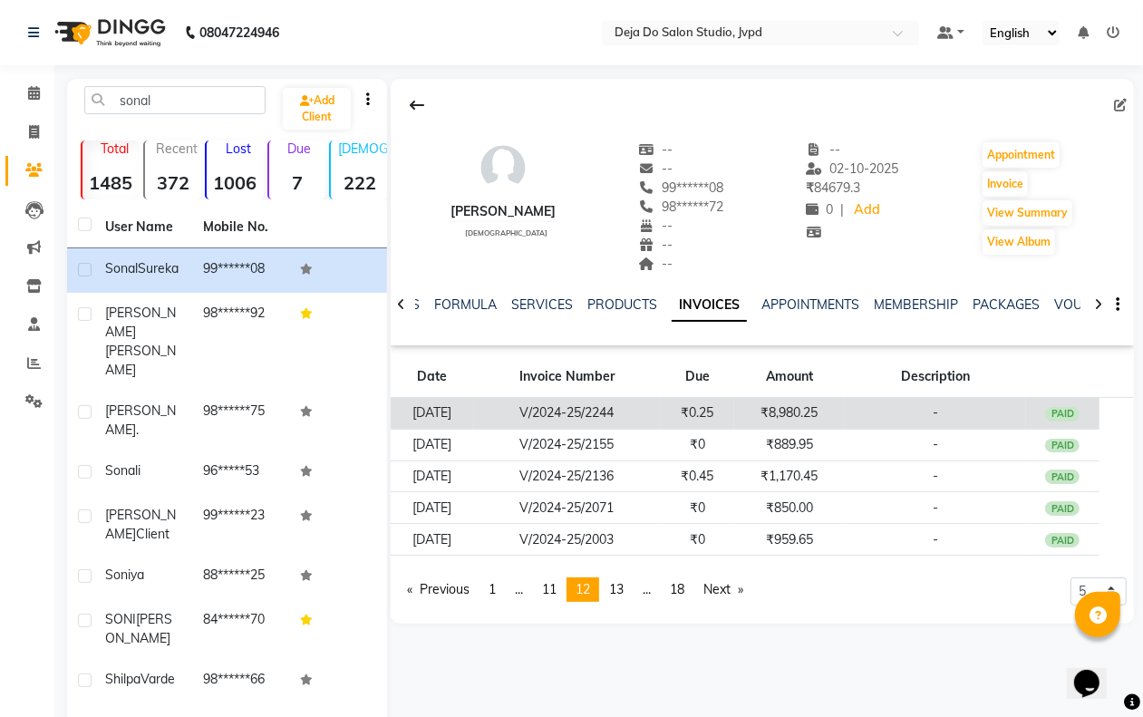
click at [817, 413] on td "₹8,980.25" at bounding box center [789, 414] width 111 height 32
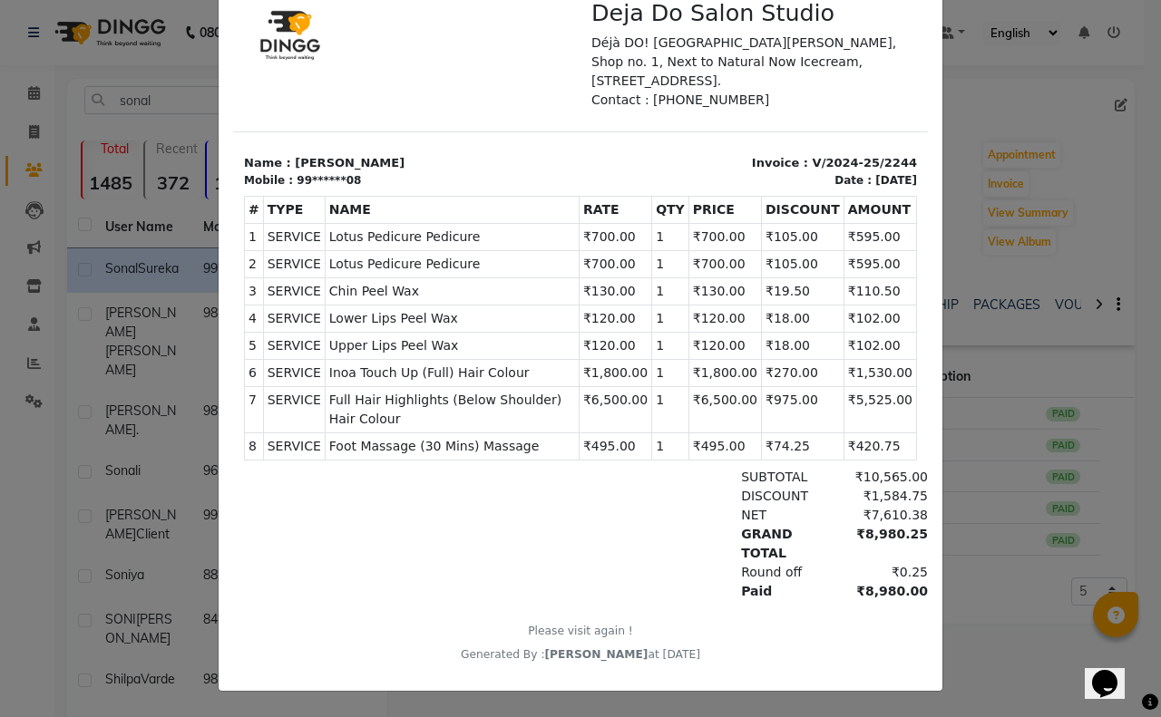
scroll to position [151, 0]
click at [977, 145] on ngb-modal-window "INVOICE View Invoice Close" at bounding box center [580, 358] width 1161 height 717
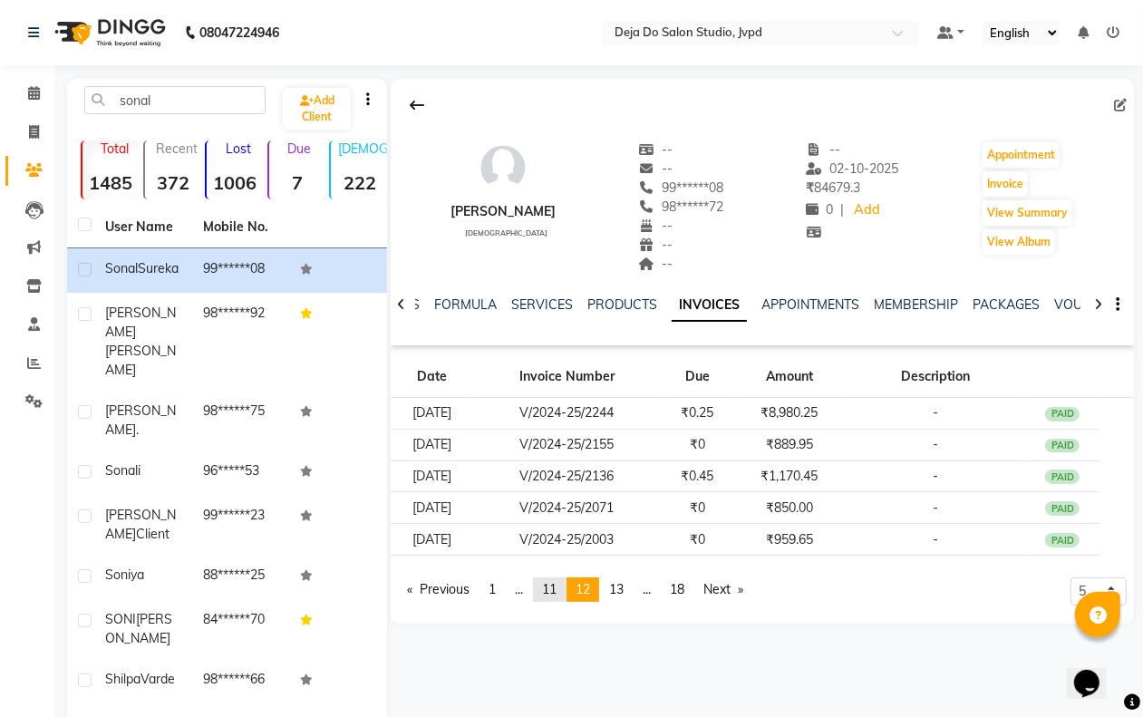
click at [557, 594] on span "11" at bounding box center [549, 589] width 15 height 16
click at [24, 163] on span at bounding box center [34, 170] width 32 height 21
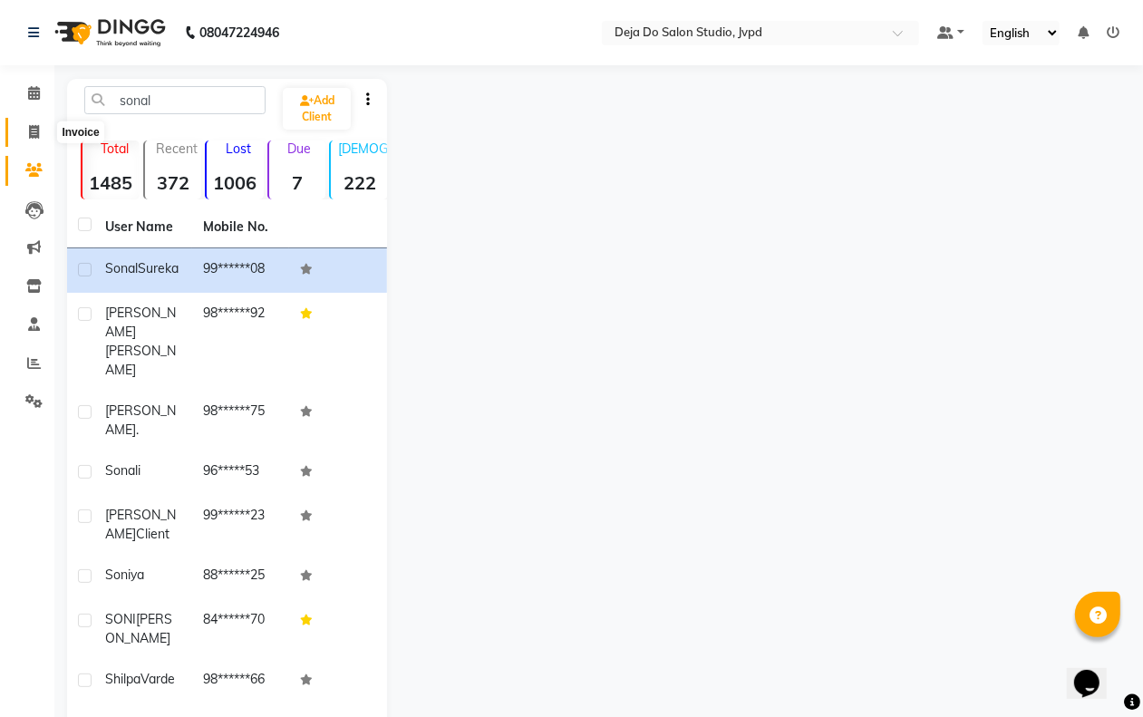
click at [34, 125] on icon at bounding box center [34, 132] width 10 height 14
select select "service"
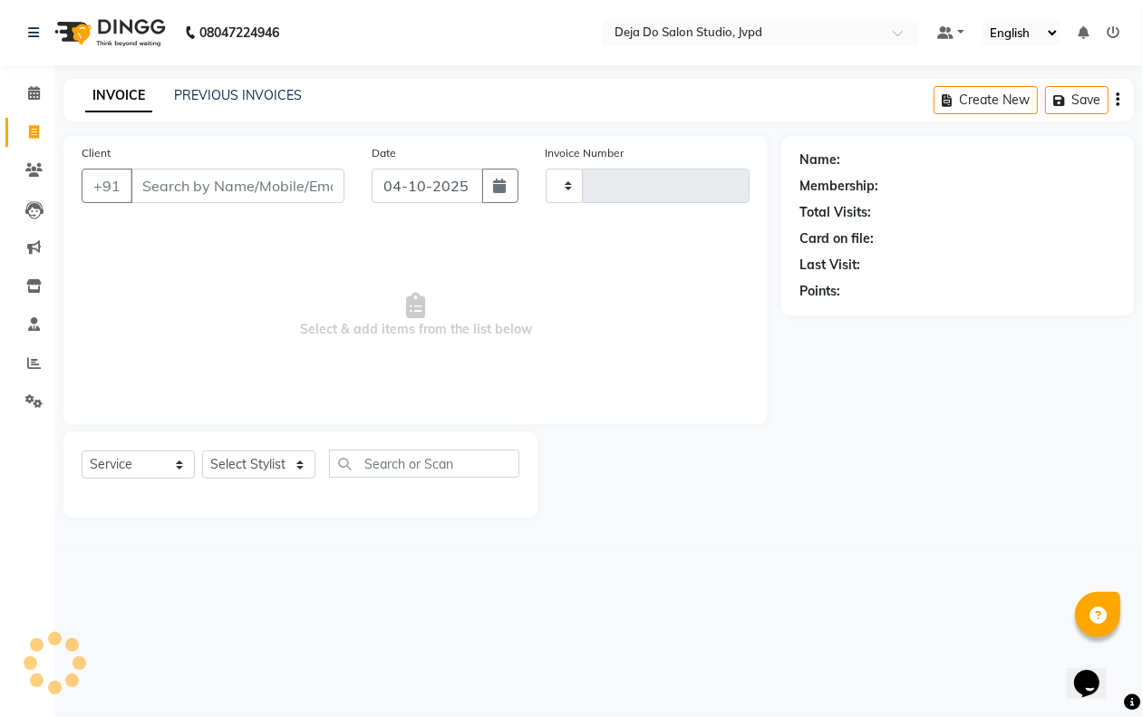
type input "1666"
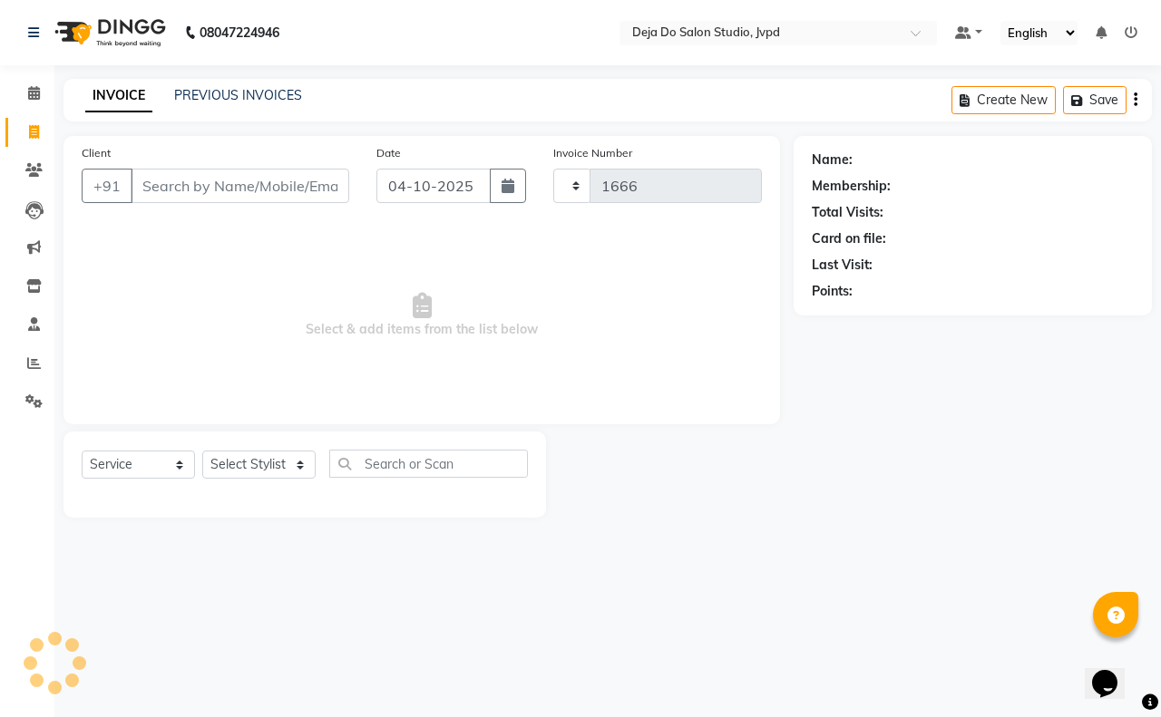
select select "7295"
